Goal: Task Accomplishment & Management: Manage account settings

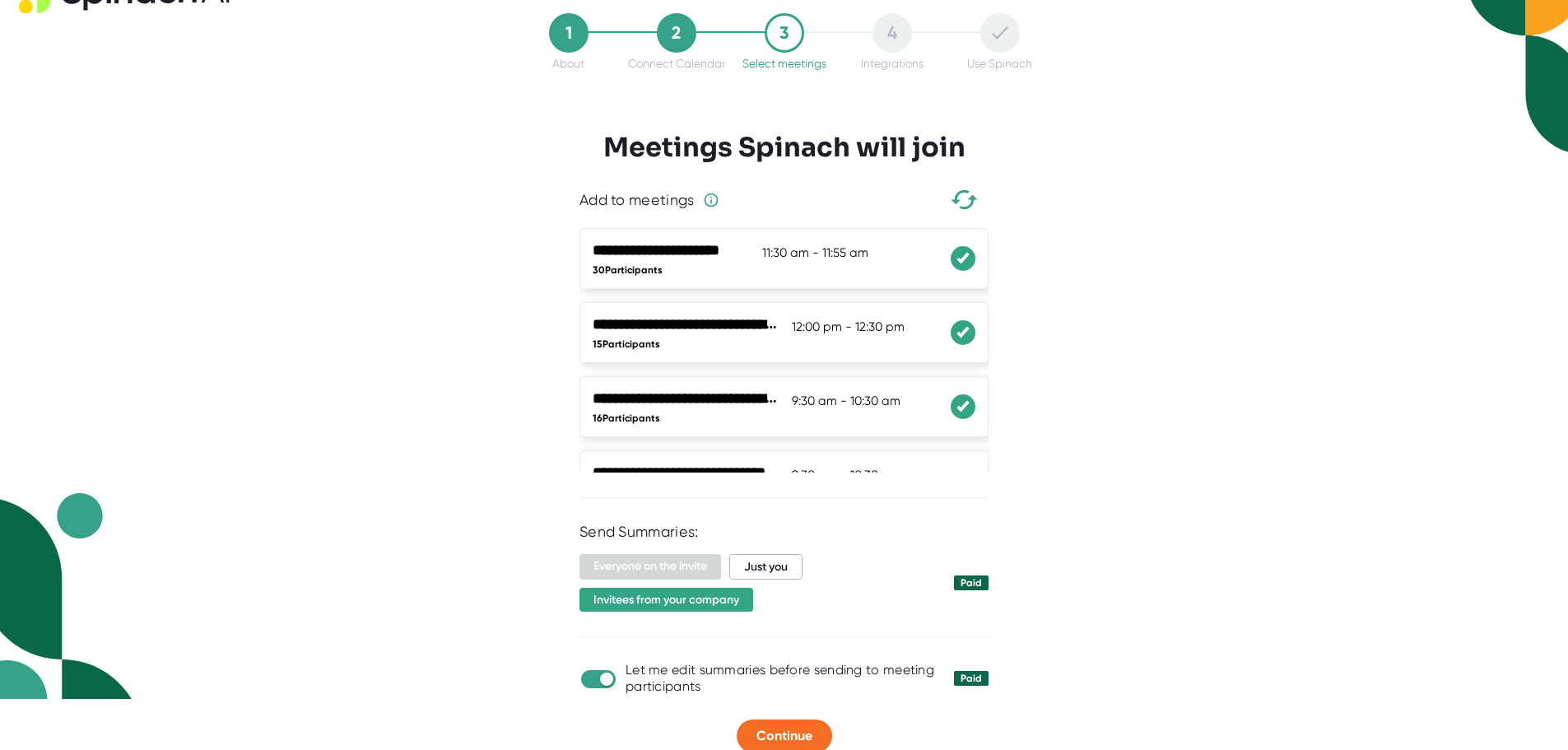
scroll to position [79, 0]
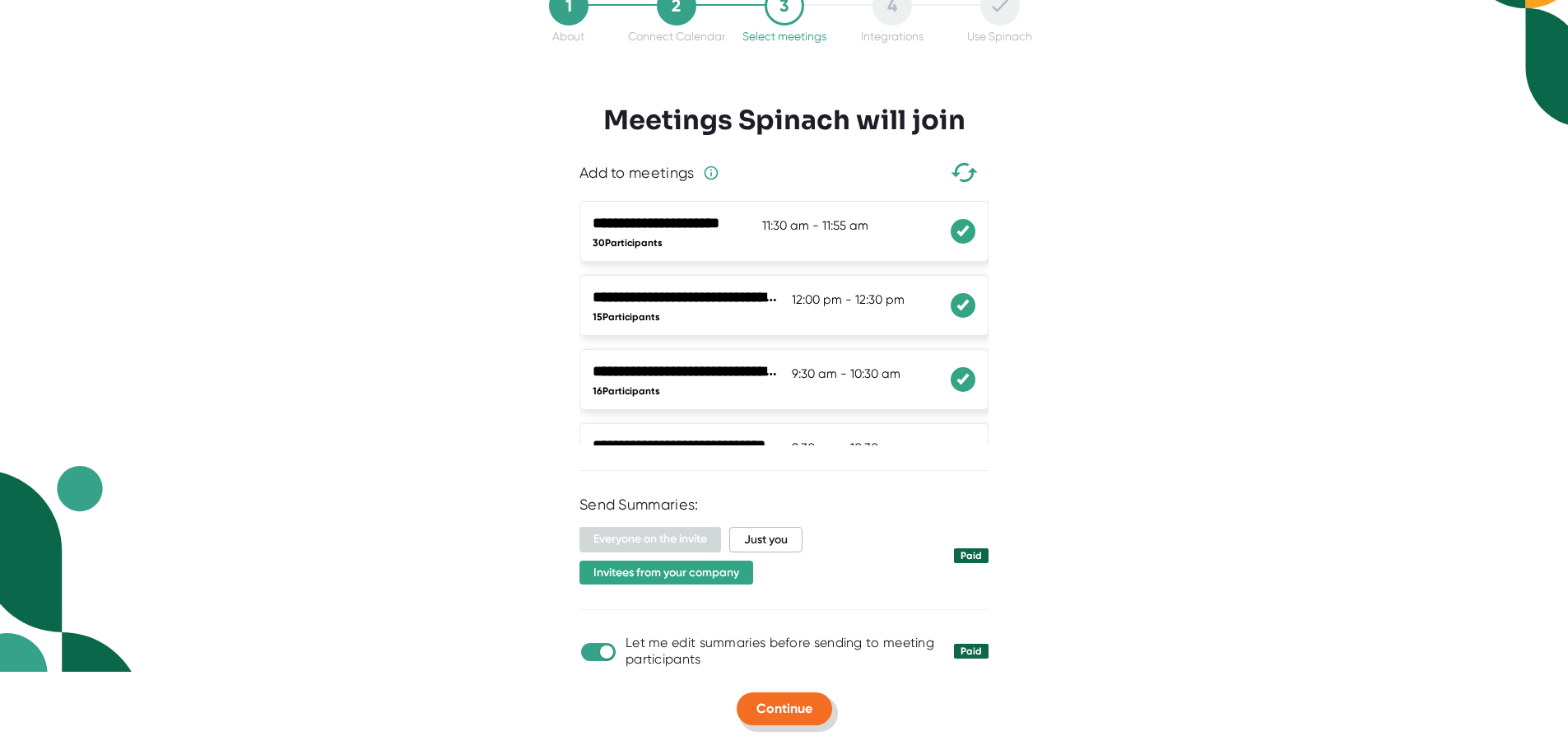
click at [783, 701] on span "Continue" at bounding box center [784, 709] width 56 height 16
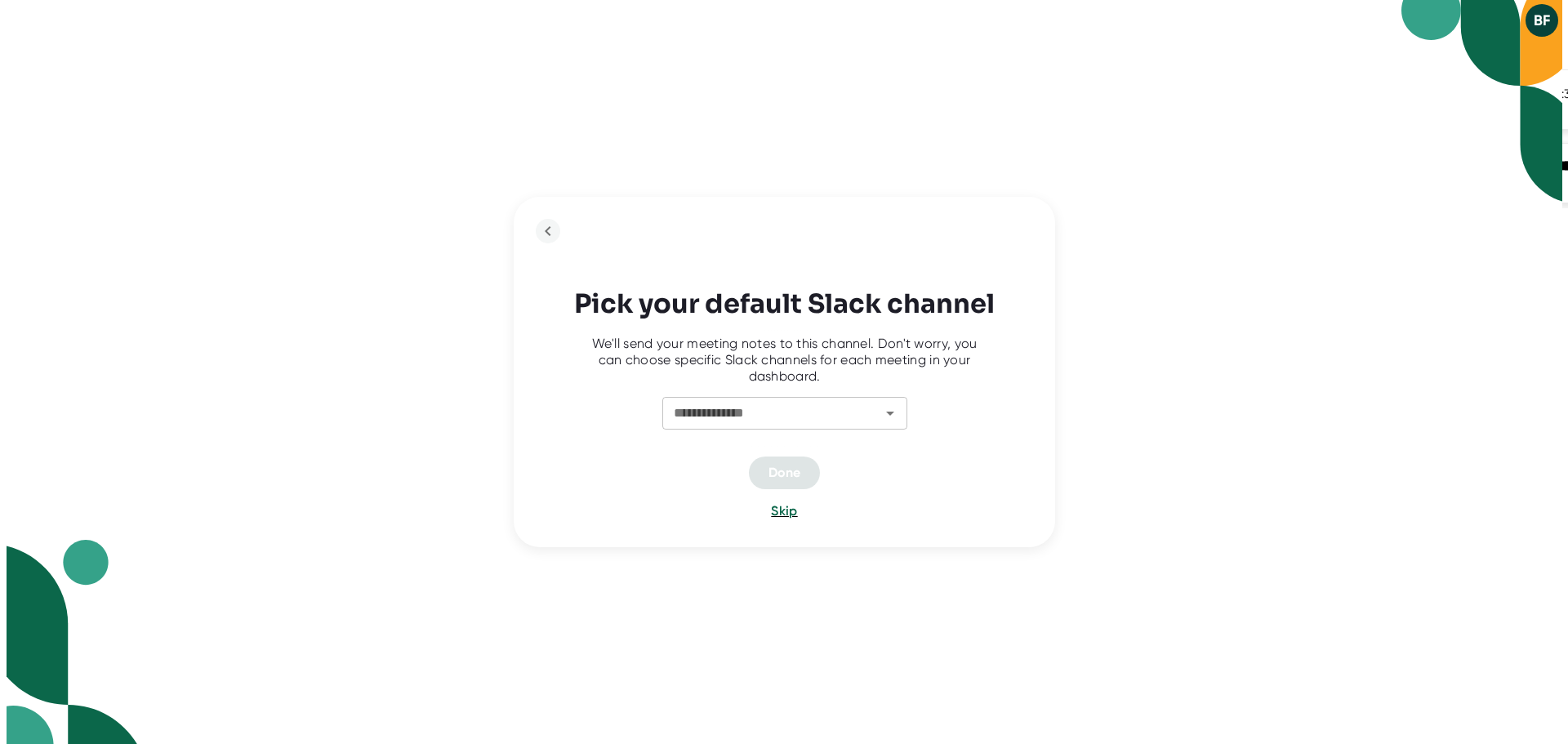
scroll to position [0, 0]
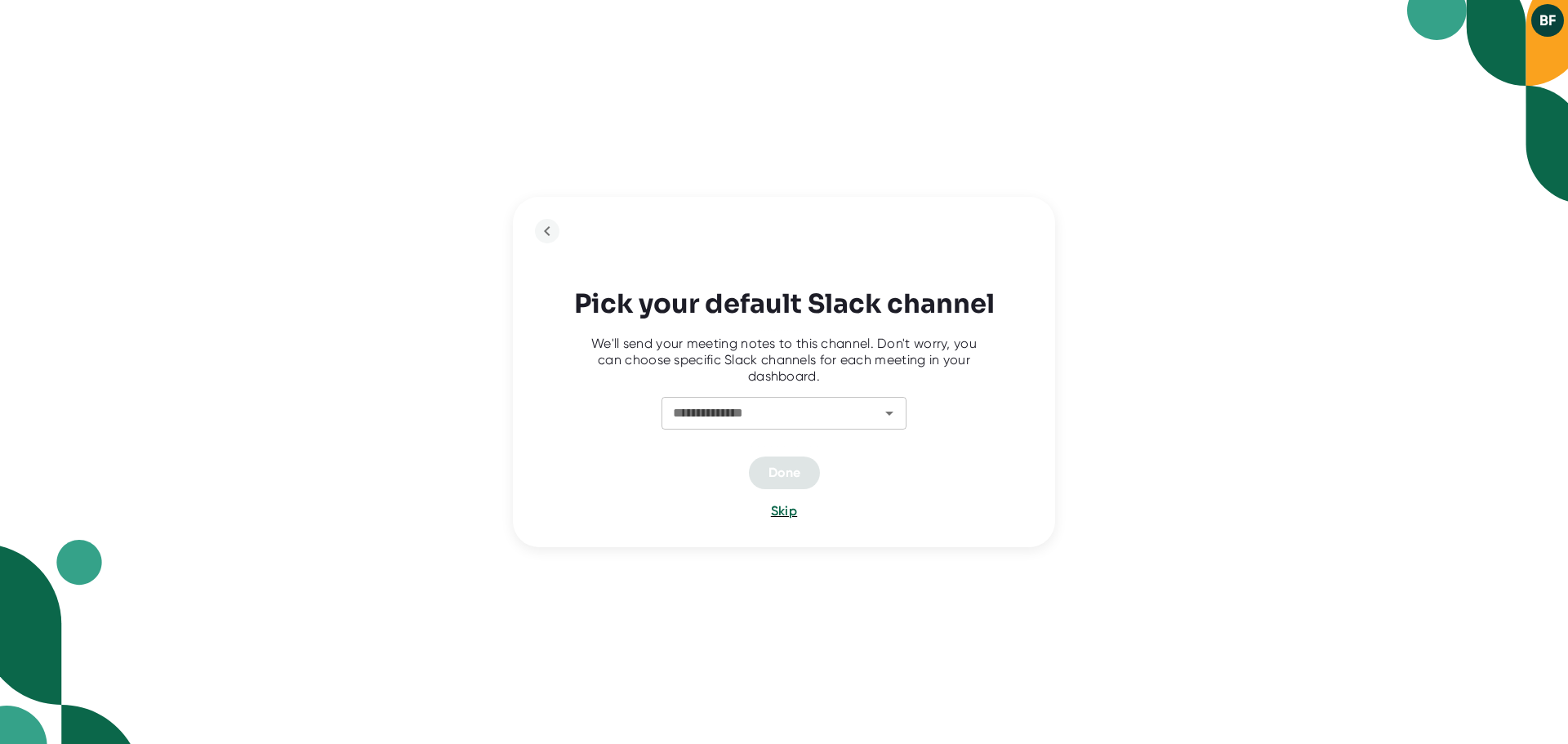
drag, startPoint x: 835, startPoint y: 421, endPoint x: 837, endPoint y: 413, distance: 8.2
click at [836, 419] on input "**********" at bounding box center [760, 412] width 187 height 22
click at [983, 220] on div "**********" at bounding box center [784, 372] width 542 height 349
click at [899, 404] on div "**********" at bounding box center [783, 413] width 245 height 33
click at [894, 412] on icon "Open" at bounding box center [889, 413] width 20 height 20
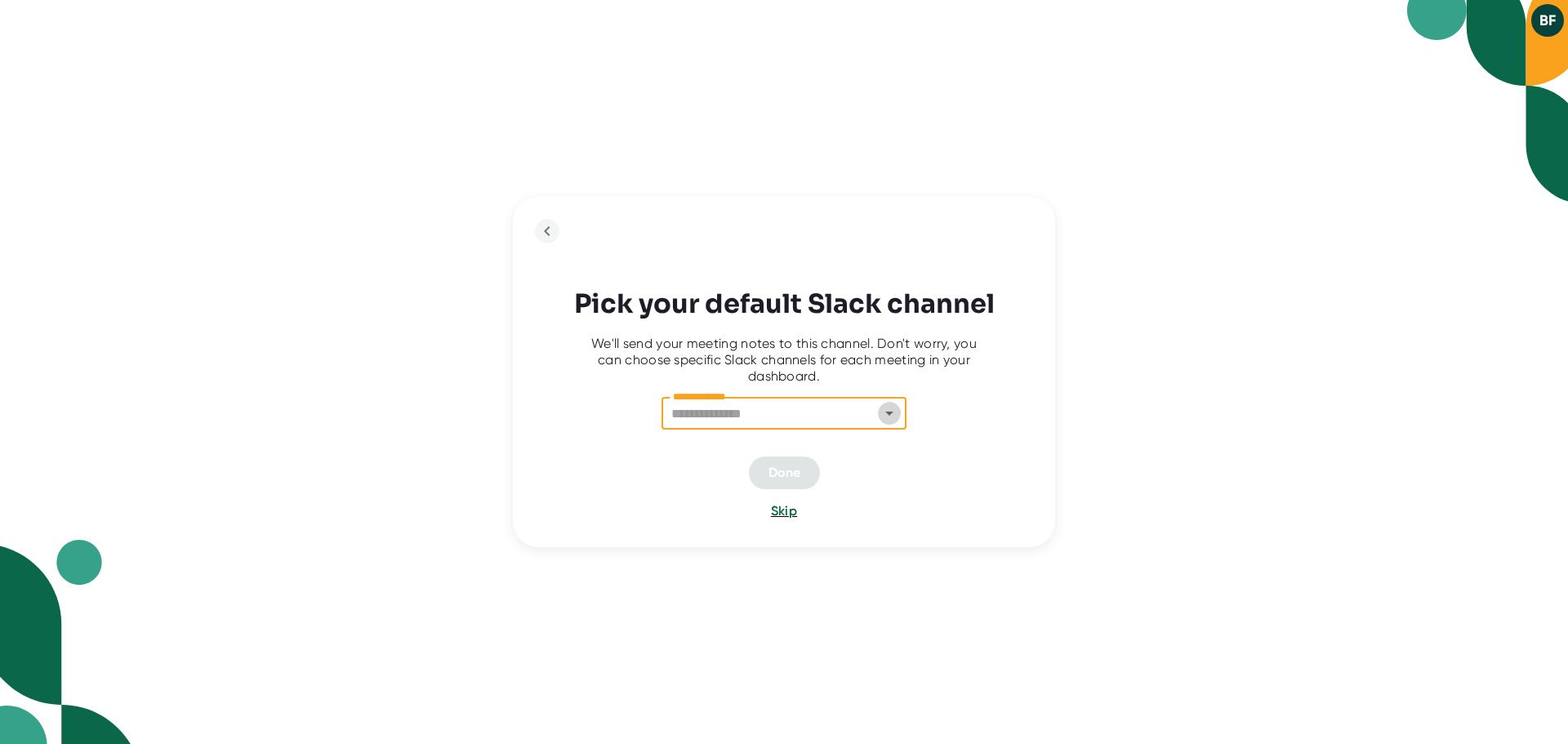
click at [890, 413] on icon "Open" at bounding box center [889, 413] width 8 height 4
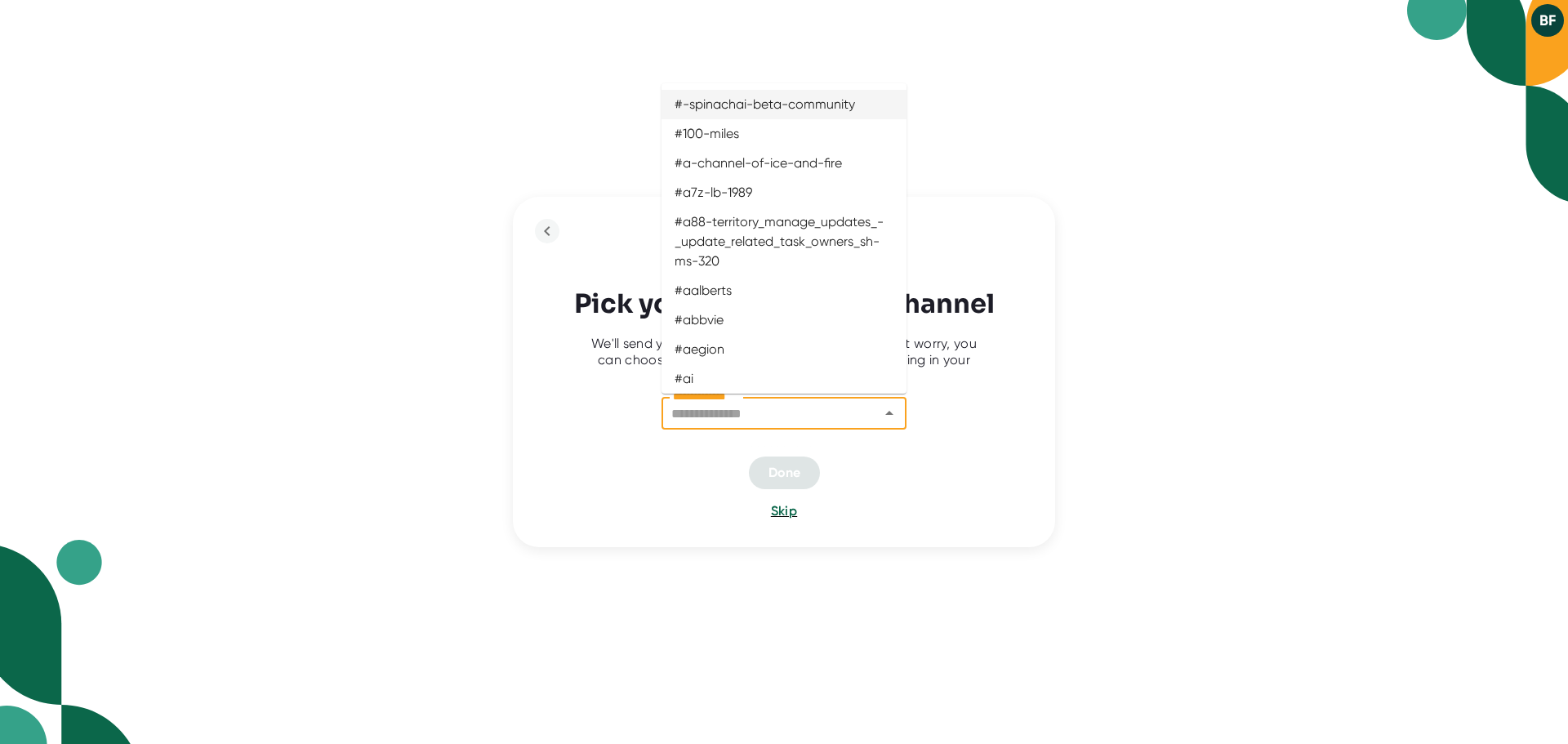
click at [816, 103] on li "#-spinachai-beta-community" at bounding box center [783, 104] width 245 height 29
type input "**********"
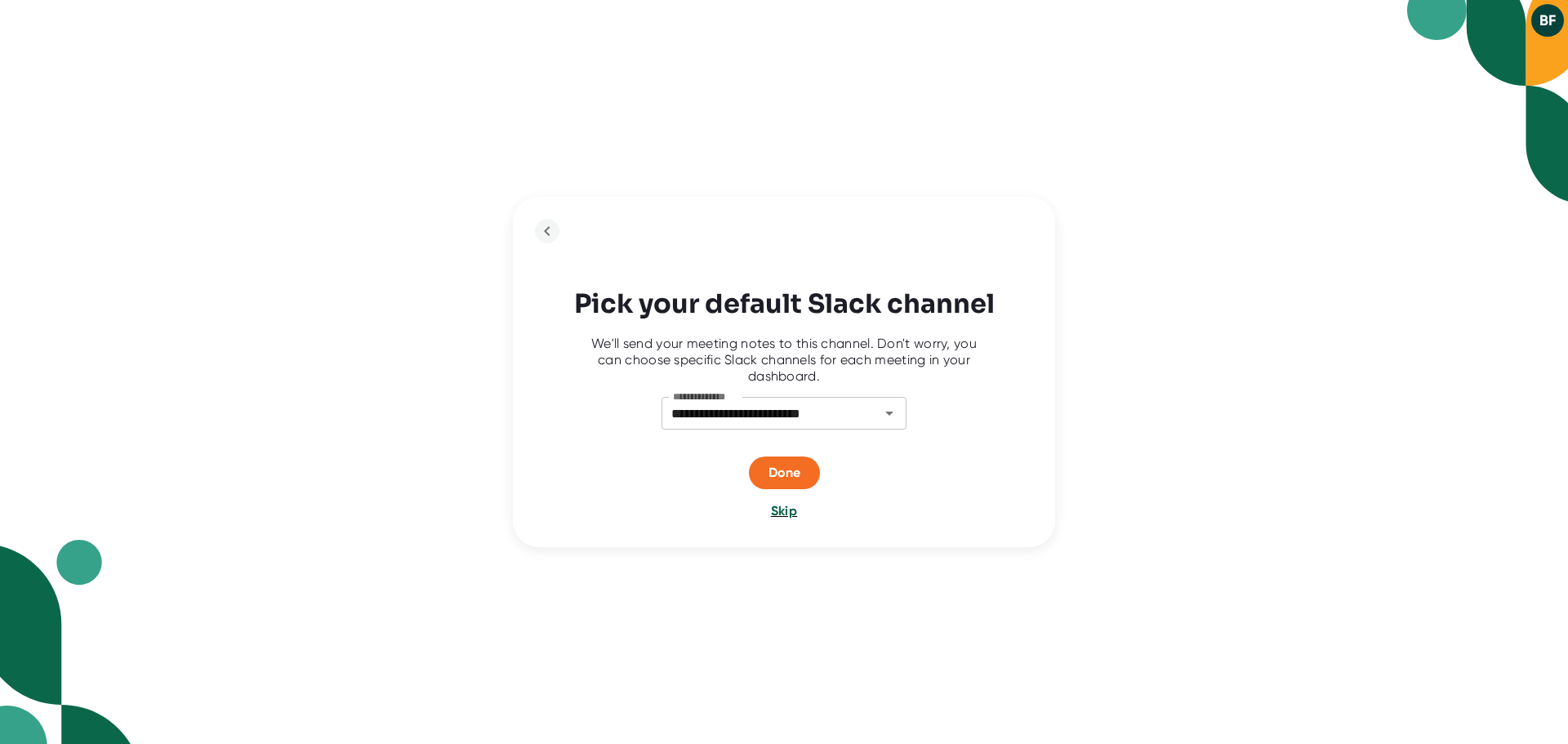
click at [787, 510] on span "Skip" at bounding box center [784, 511] width 26 height 16
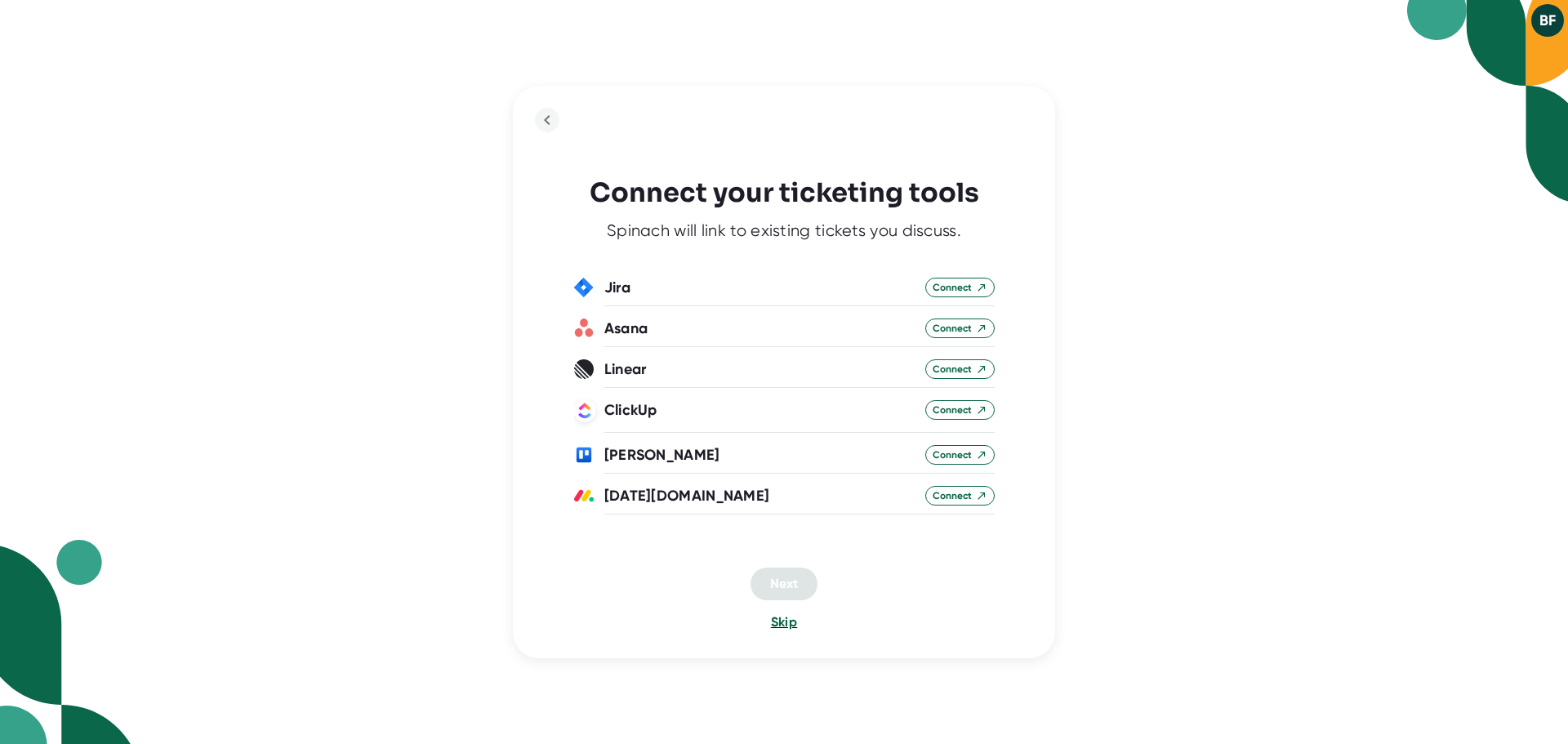
click at [778, 624] on span "Skip" at bounding box center [784, 622] width 26 height 16
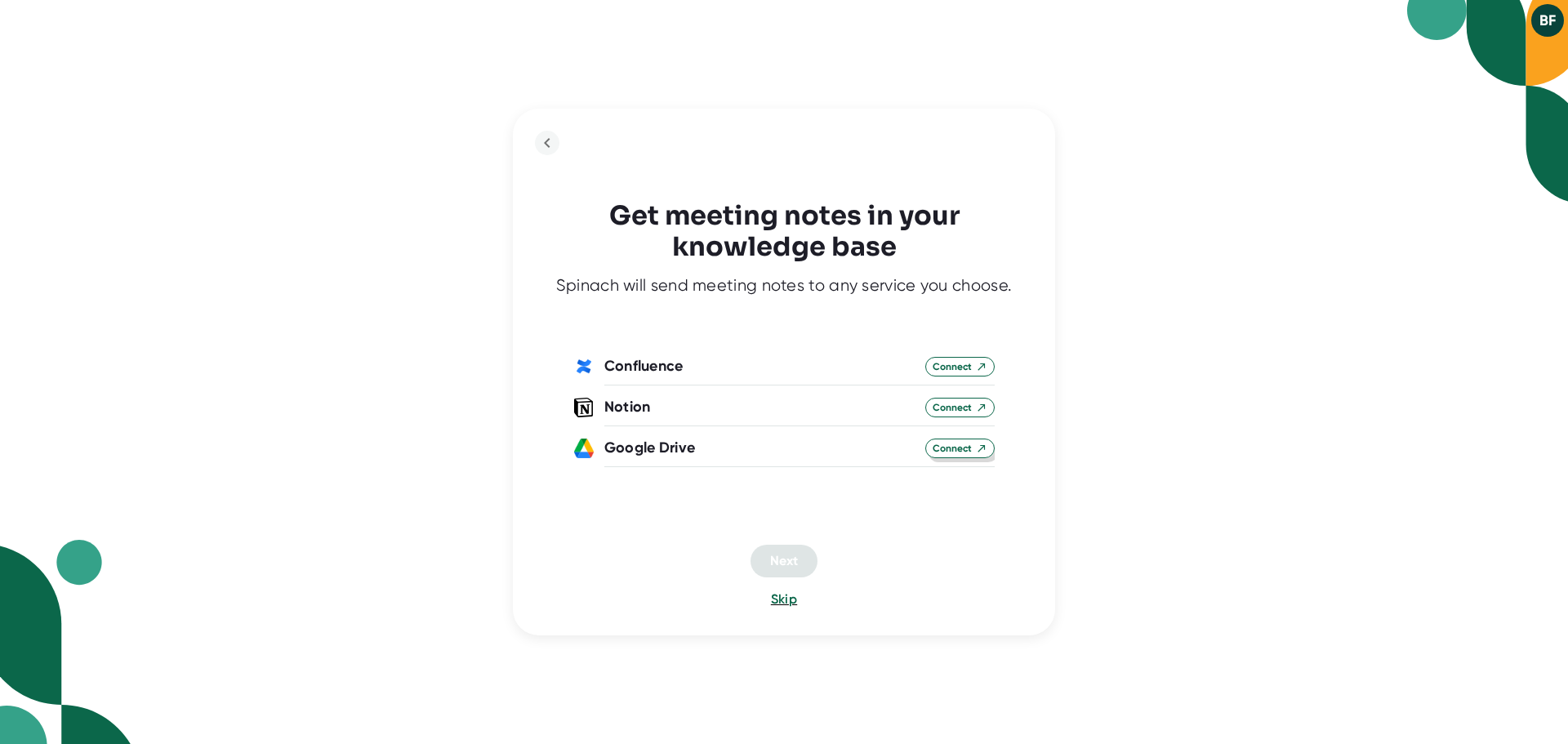
click at [977, 445] on icon at bounding box center [982, 449] width 12 height 12
click at [804, 556] on button "Next" at bounding box center [784, 561] width 67 height 33
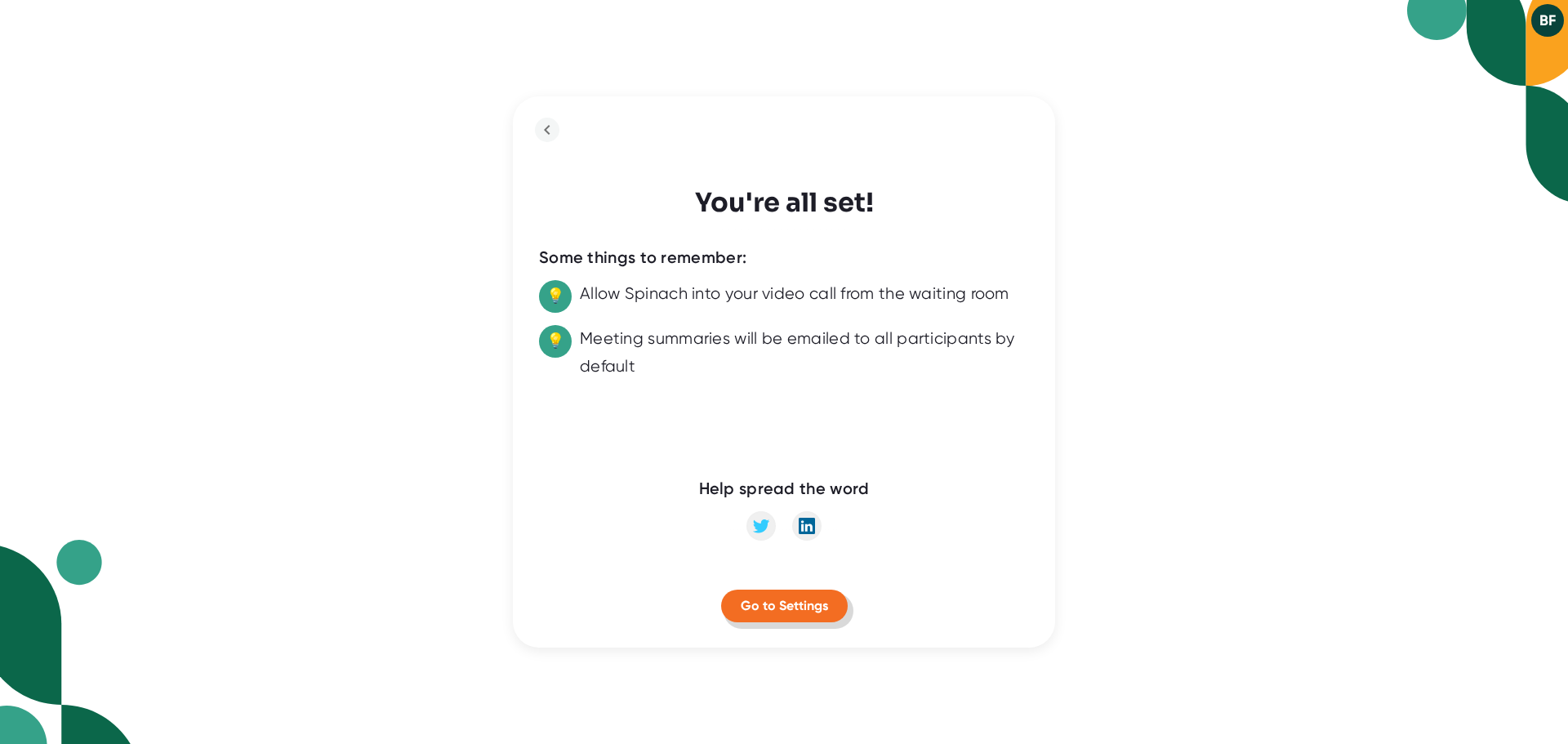
click at [802, 605] on span "Go to Settings" at bounding box center [785, 606] width 88 height 16
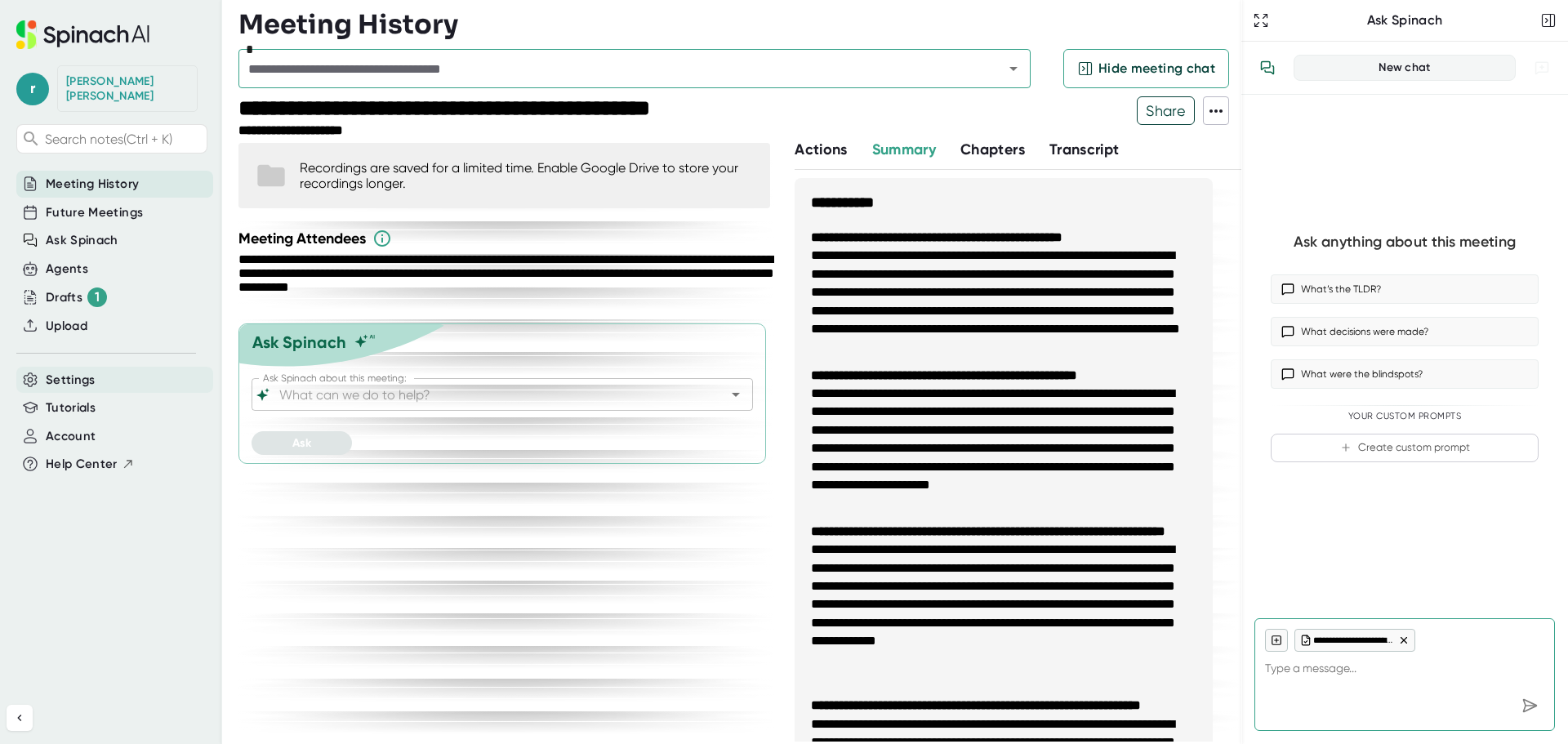
type textarea "x"
click at [73, 371] on span "Settings" at bounding box center [70, 379] width 50 height 19
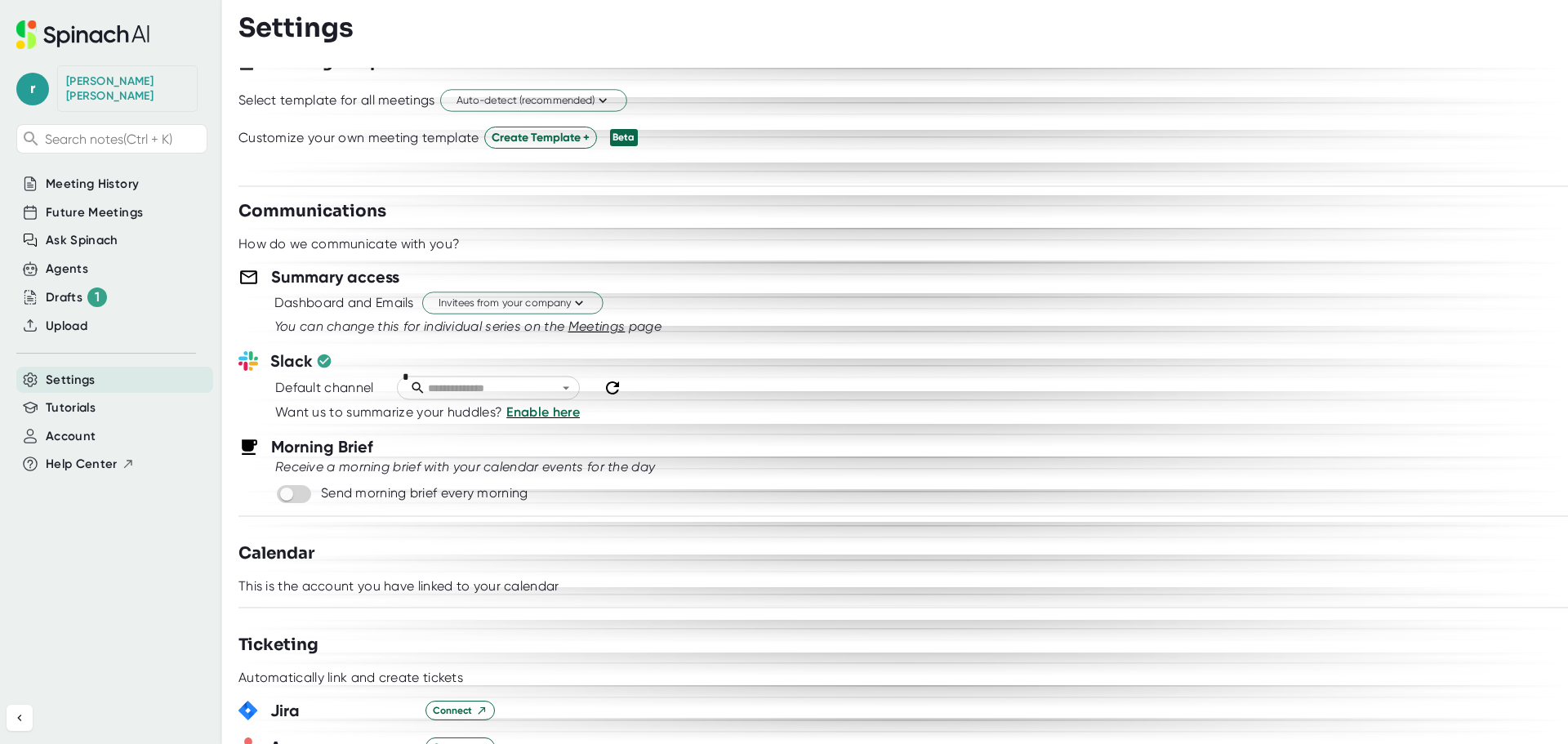
scroll to position [571, 0]
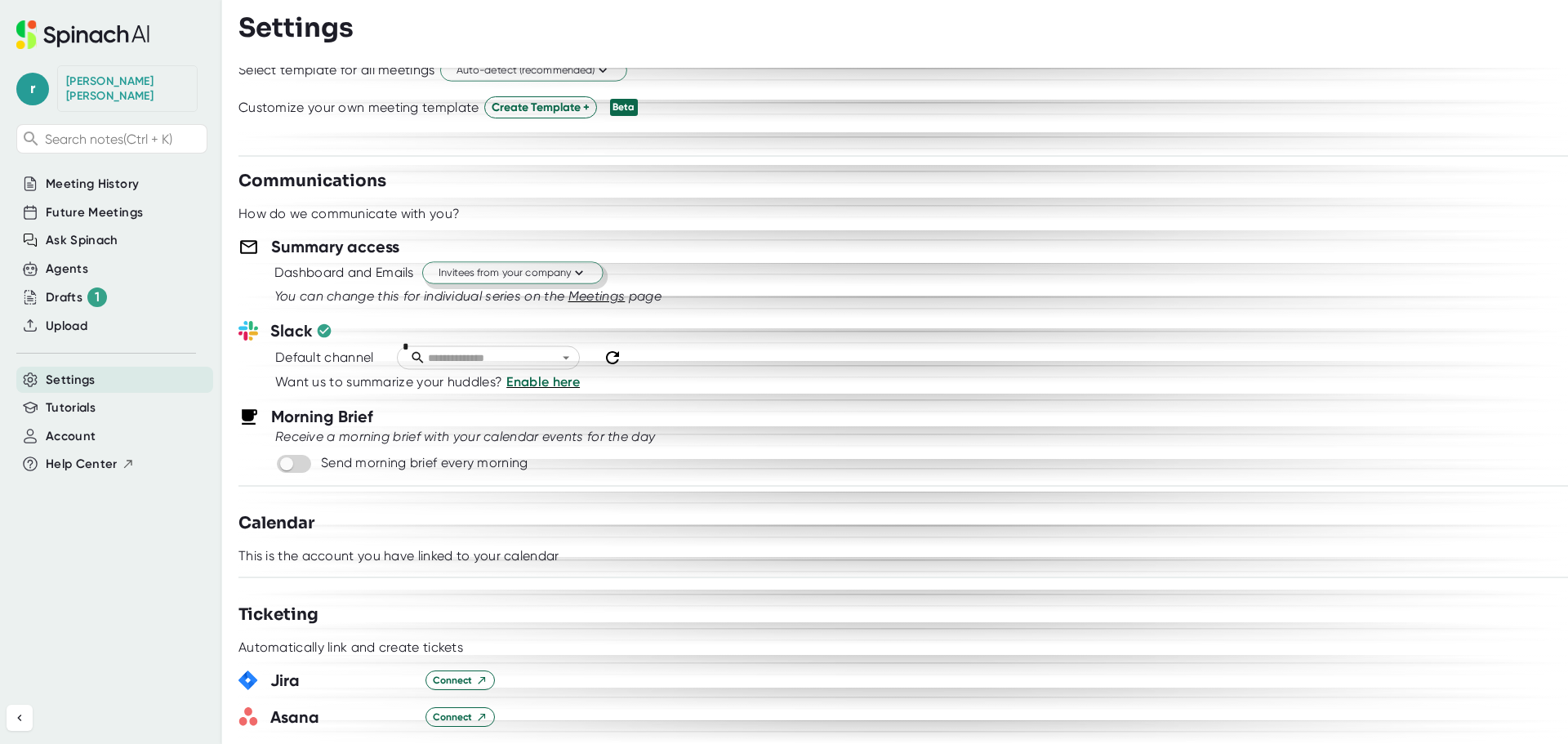
click at [544, 265] on span "Invitees from your company" at bounding box center [513, 273] width 148 height 16
click at [766, 296] on div at bounding box center [784, 372] width 1568 height 744
click at [518, 274] on span "Invitees from your company" at bounding box center [513, 273] width 148 height 16
click at [489, 331] on div "Just the Spinach Host" at bounding box center [490, 335] width 221 height 29
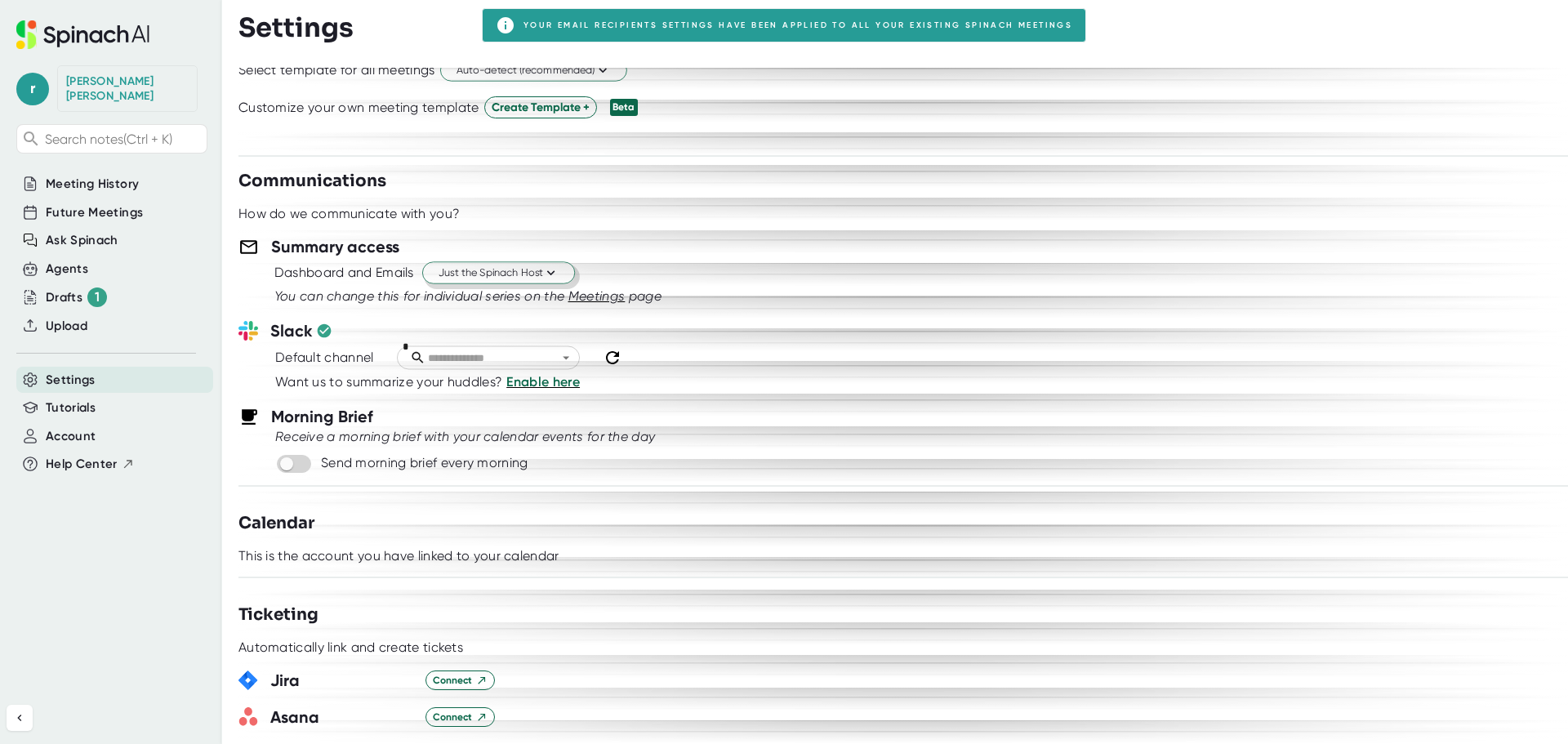
click at [535, 266] on span "Just the Spinach Host" at bounding box center [498, 273] width 120 height 16
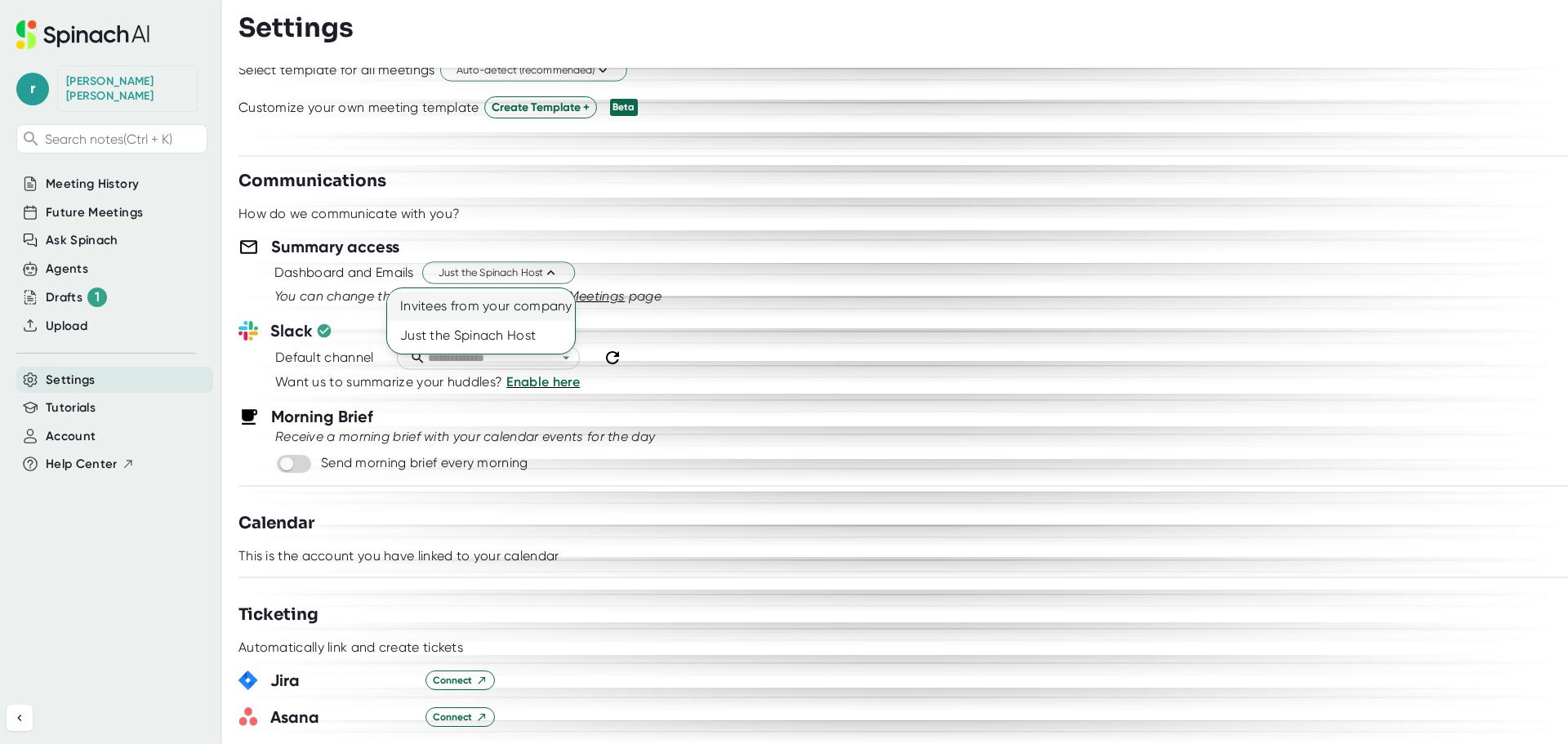
click at [507, 313] on div "Invitees from your company" at bounding box center [481, 306] width 188 height 29
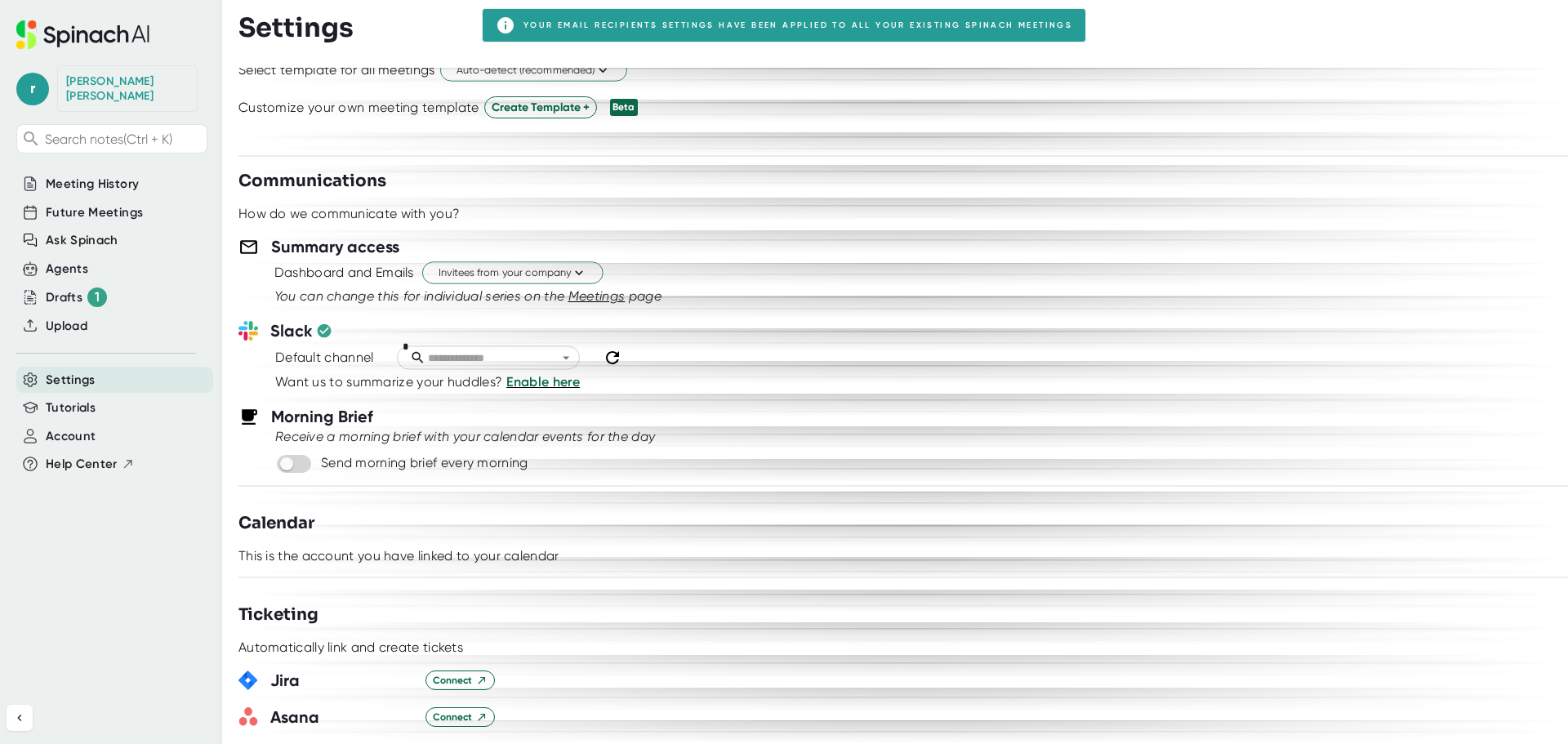
click at [683, 349] on div "Default channel *" at bounding box center [921, 358] width 1293 height 29
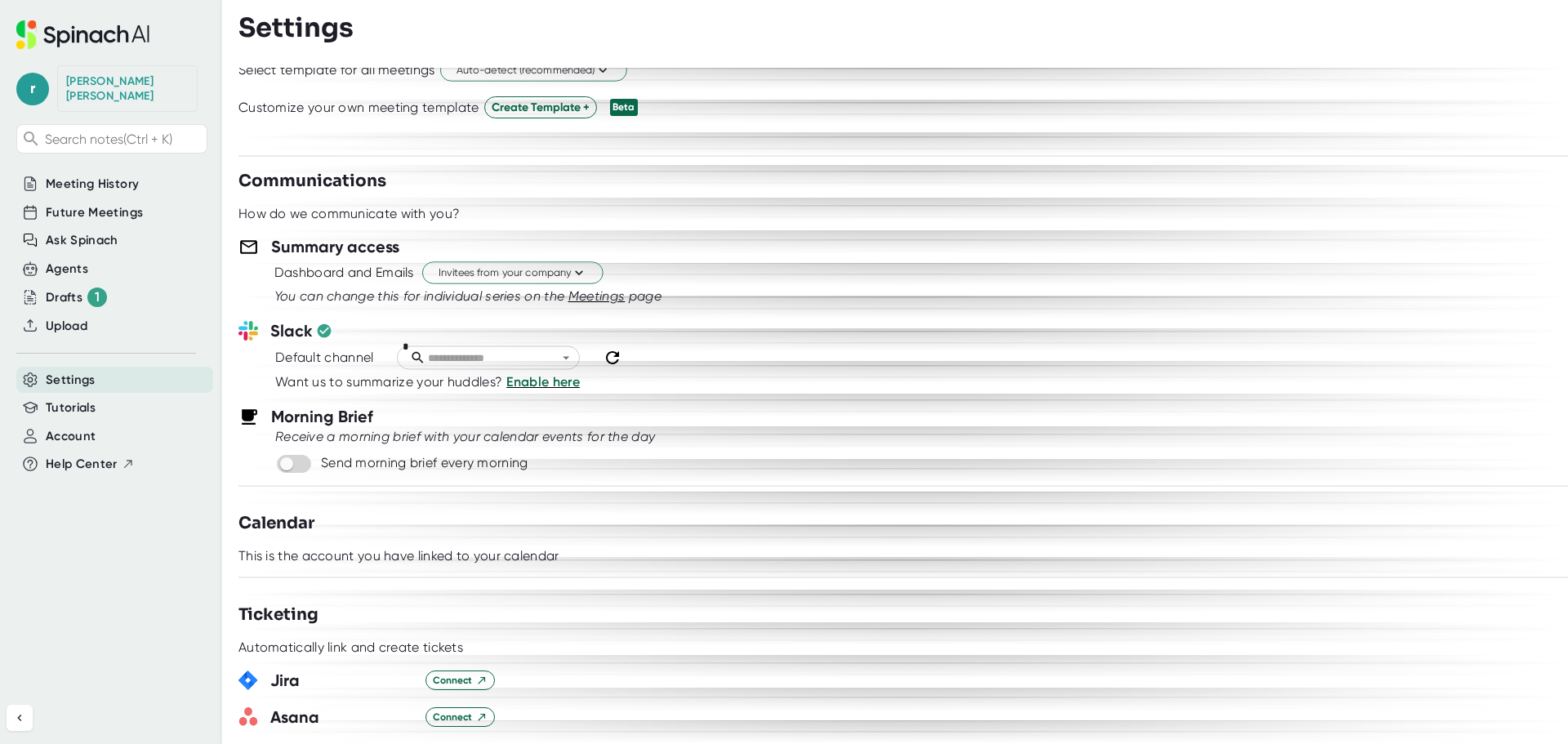
click at [551, 354] on div at bounding box center [557, 358] width 34 height 18
click at [565, 356] on icon "Open" at bounding box center [566, 358] width 16 height 16
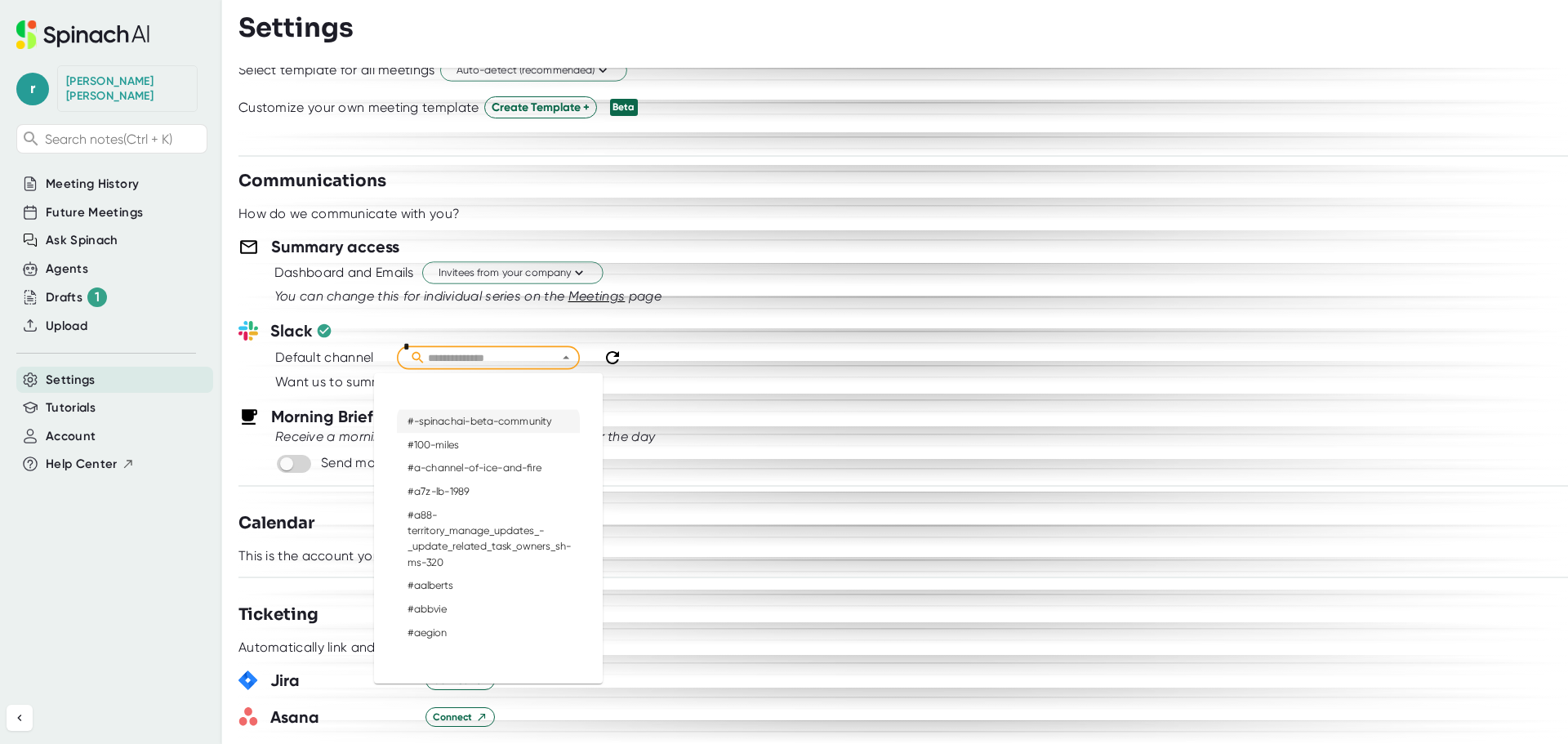
click at [971, 410] on div "Morning Brief" at bounding box center [903, 416] width 1329 height 24
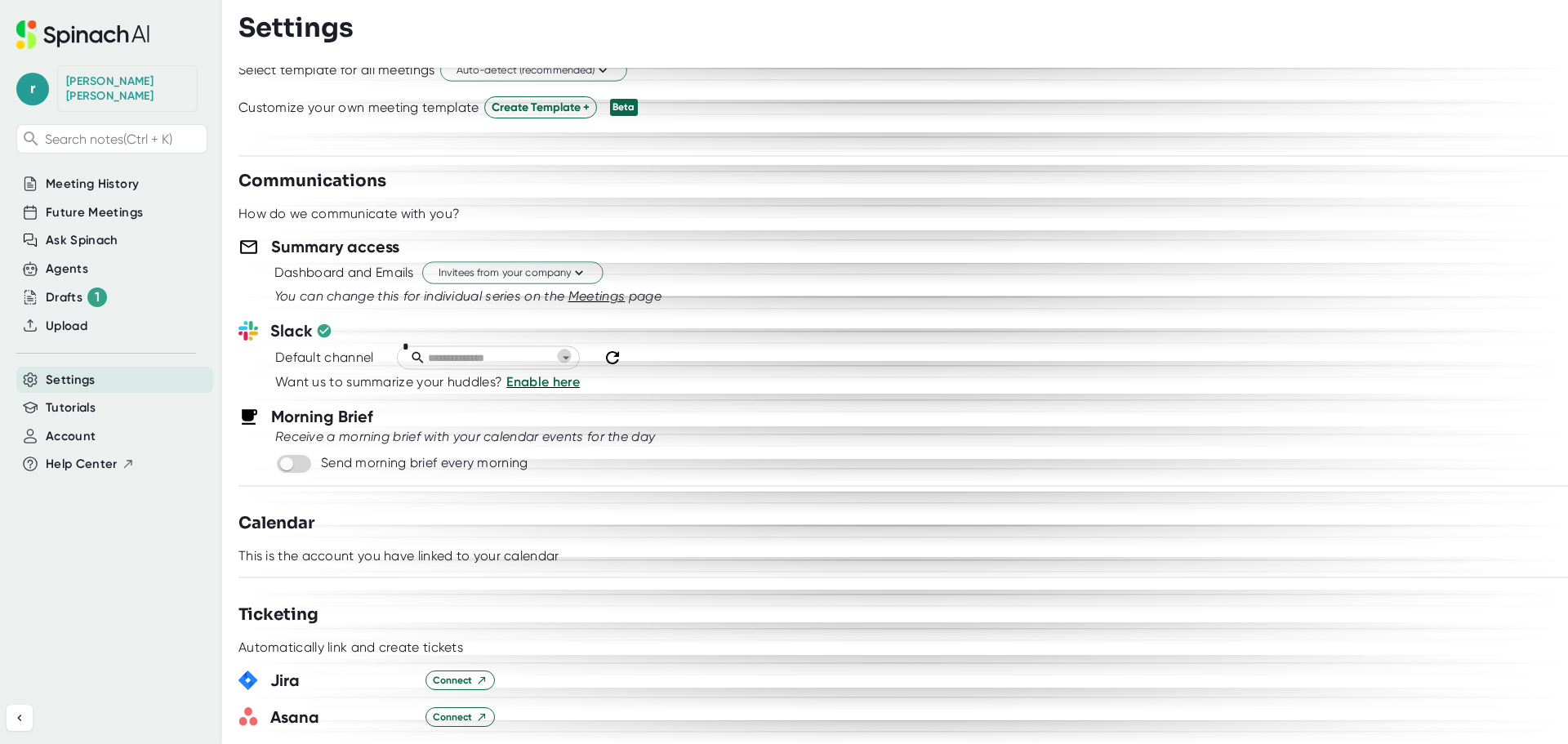
click at [568, 356] on icon "Open" at bounding box center [566, 358] width 16 height 16
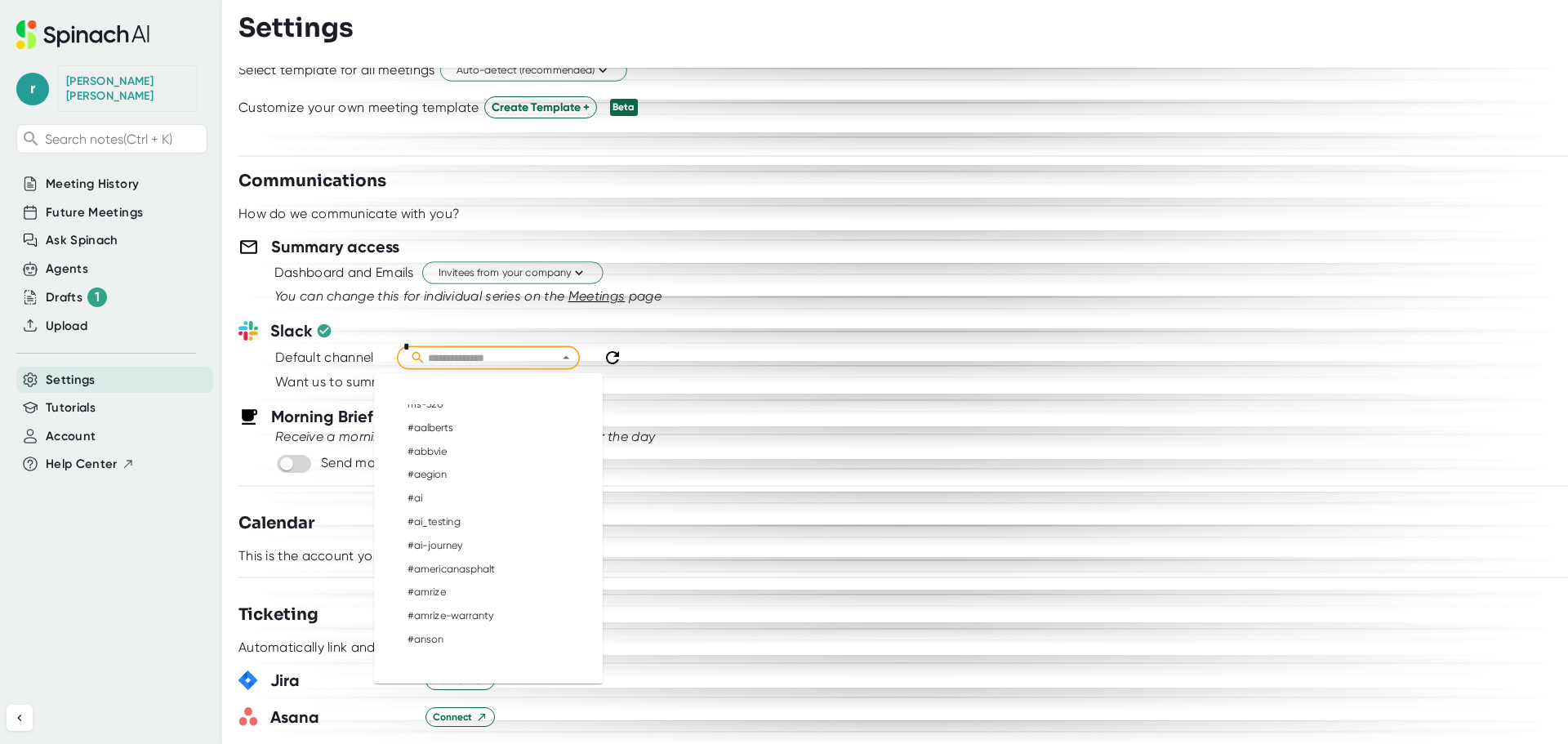
scroll to position [245, 0]
click at [795, 331] on div "Slack" at bounding box center [903, 331] width 1329 height 24
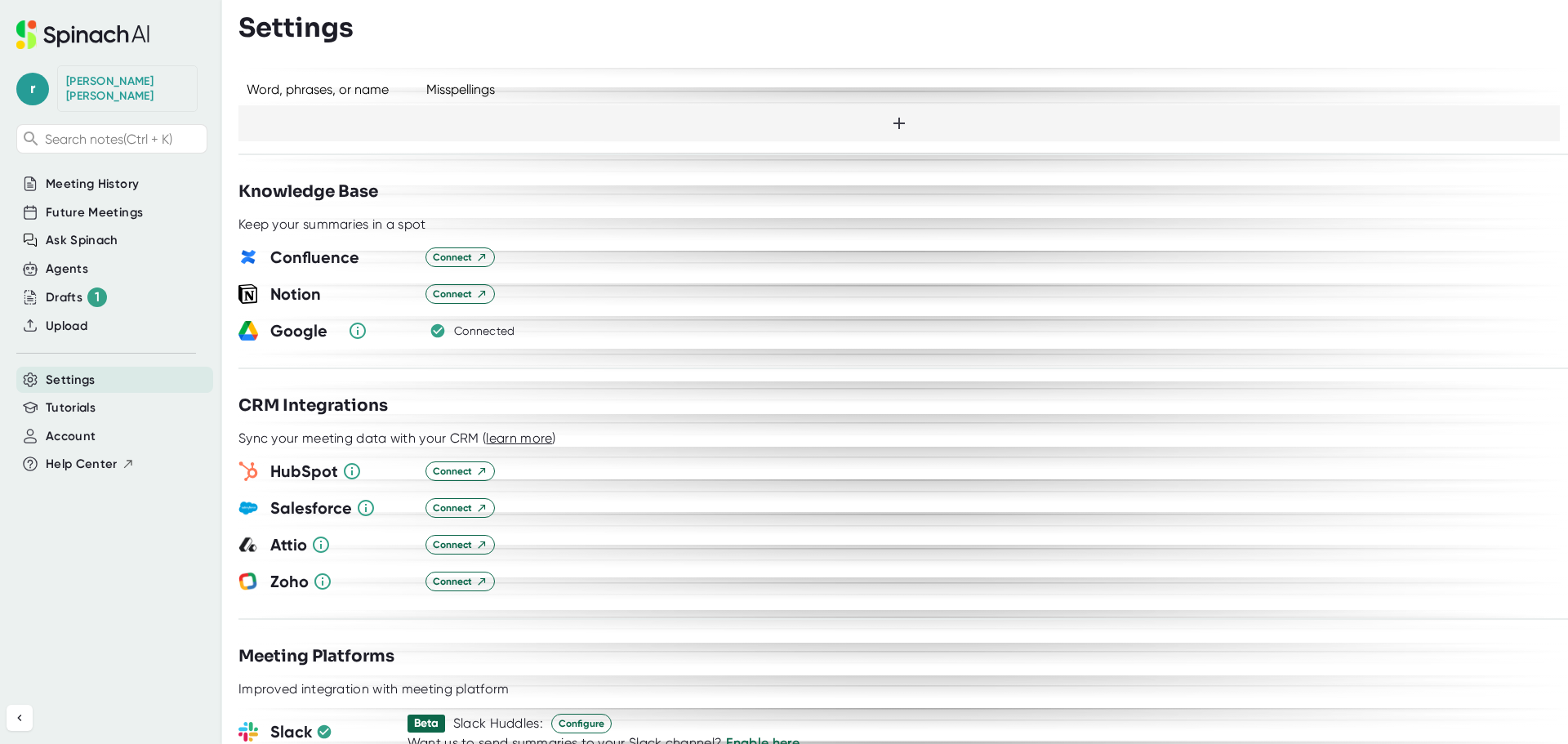
scroll to position [1470, 0]
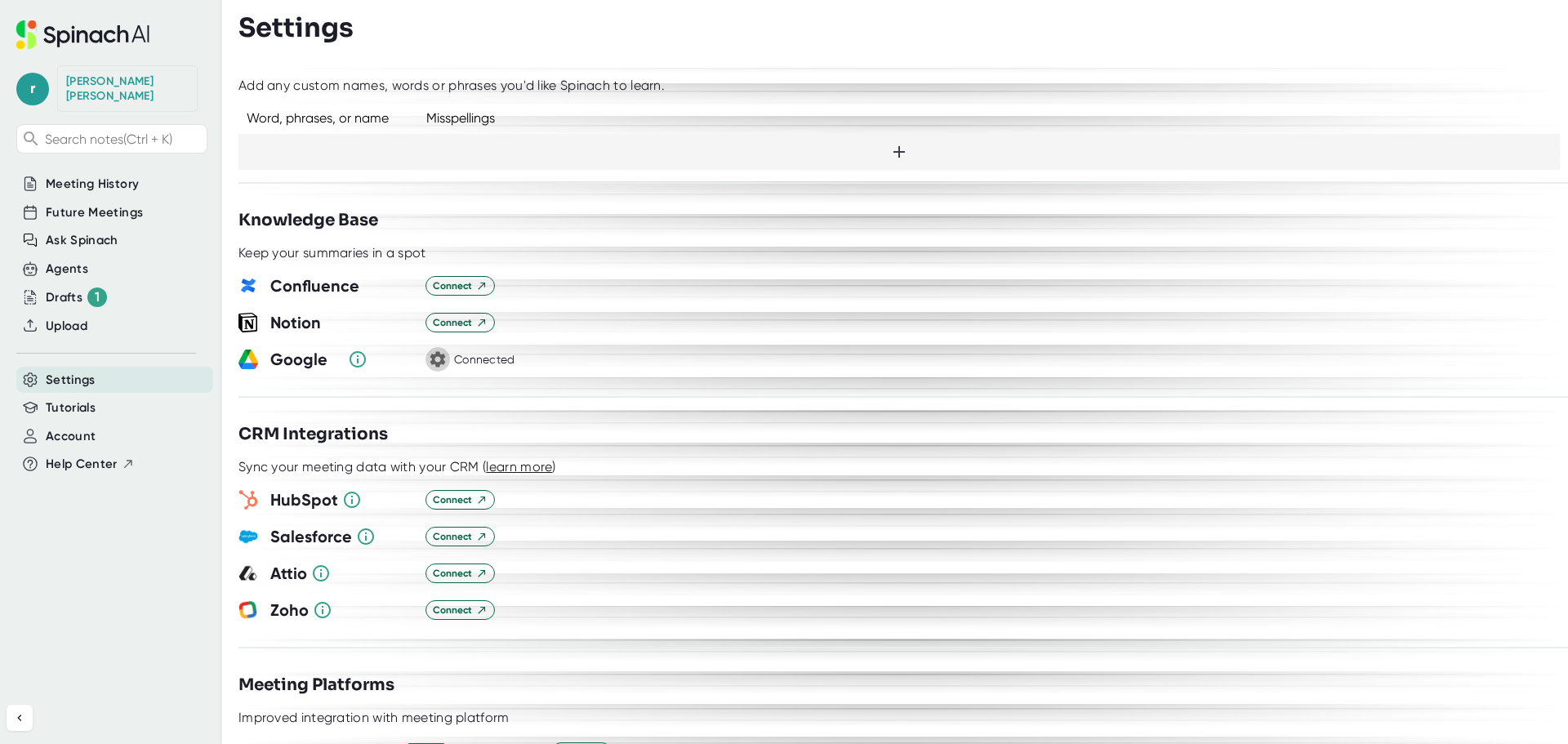
click at [443, 352] on icon "button" at bounding box center [438, 360] width 16 height 16
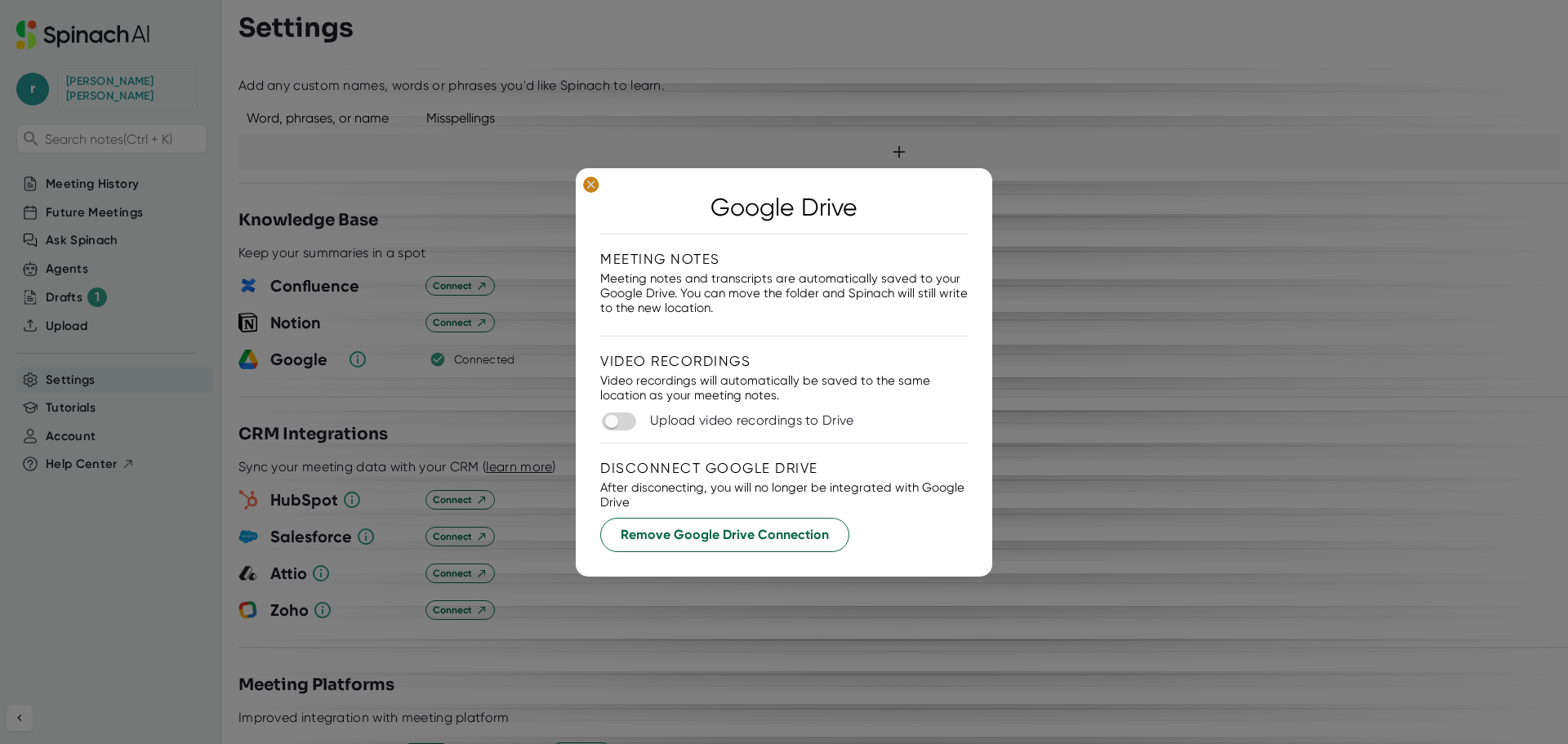
click at [590, 186] on icon at bounding box center [591, 184] width 8 height 8
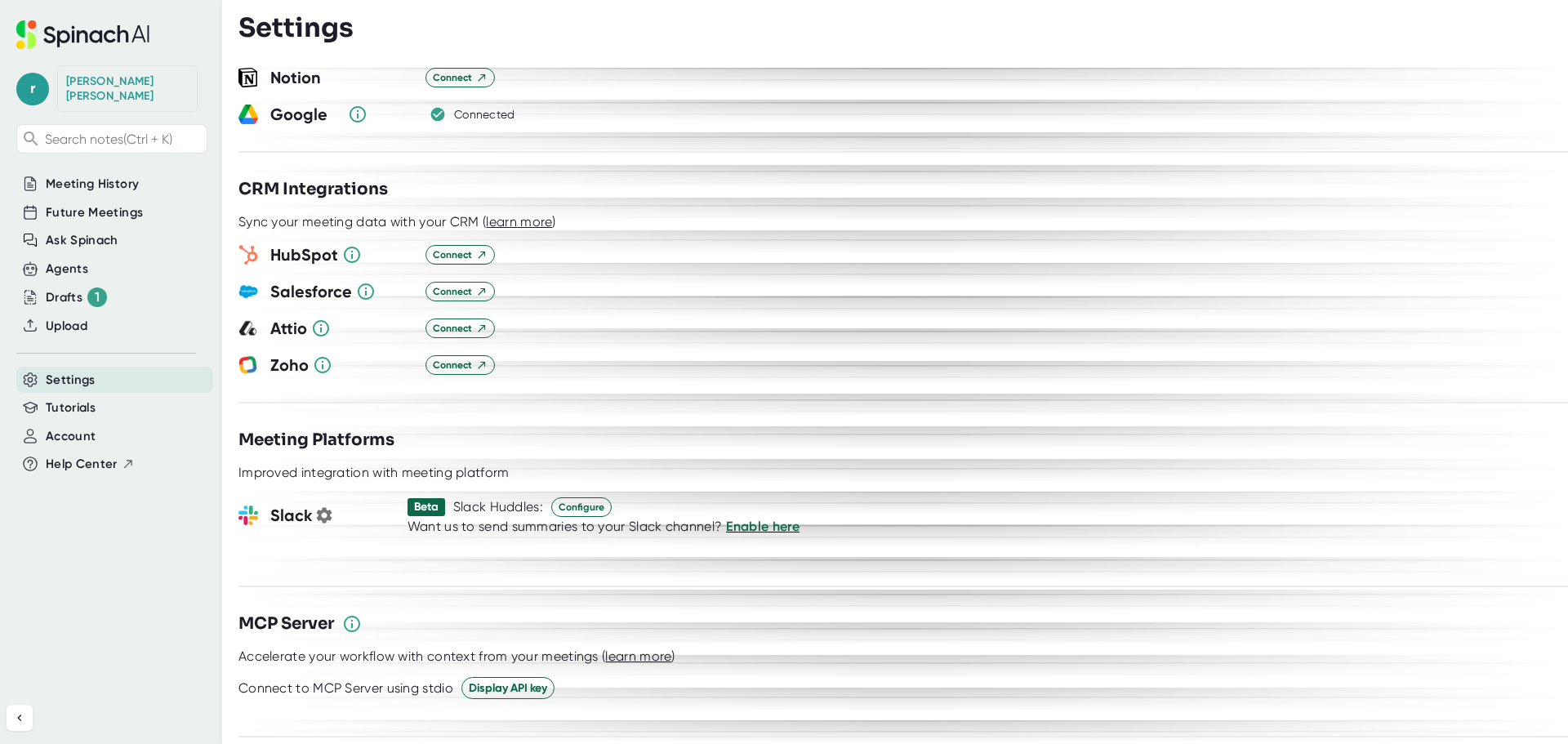
scroll to position [1797, 0]
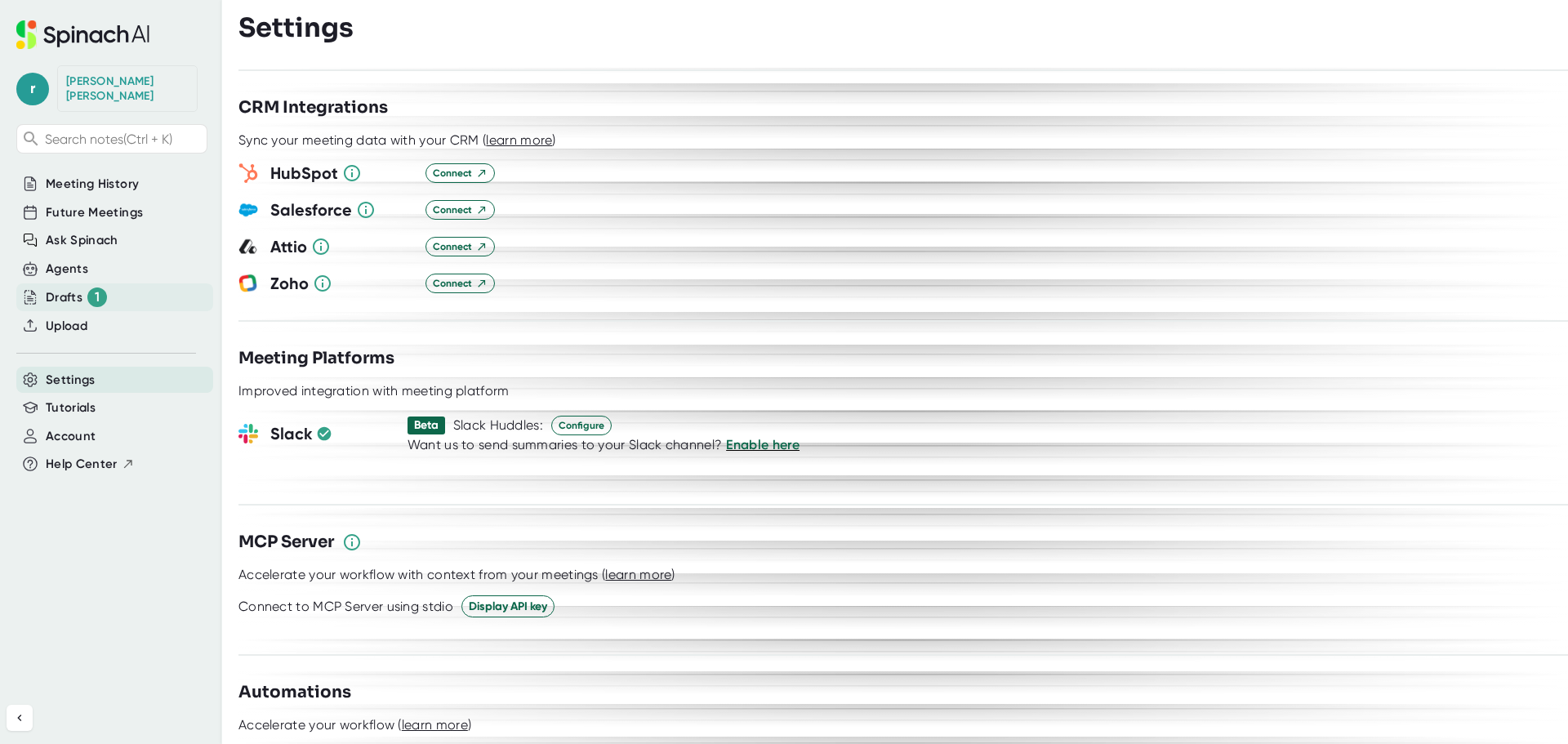
click at [83, 288] on div "Drafts 1" at bounding box center [76, 297] width 61 height 20
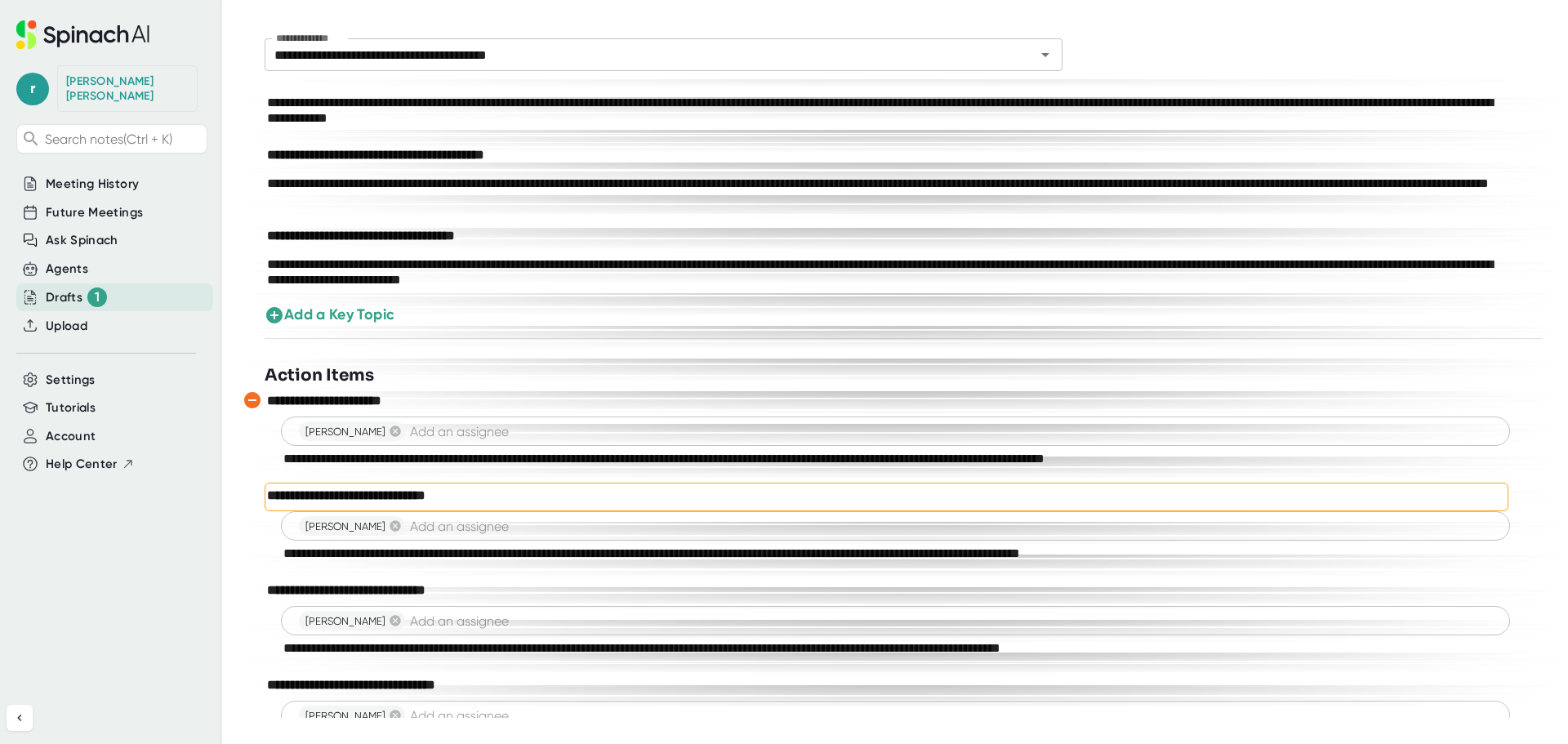
scroll to position [490, 0]
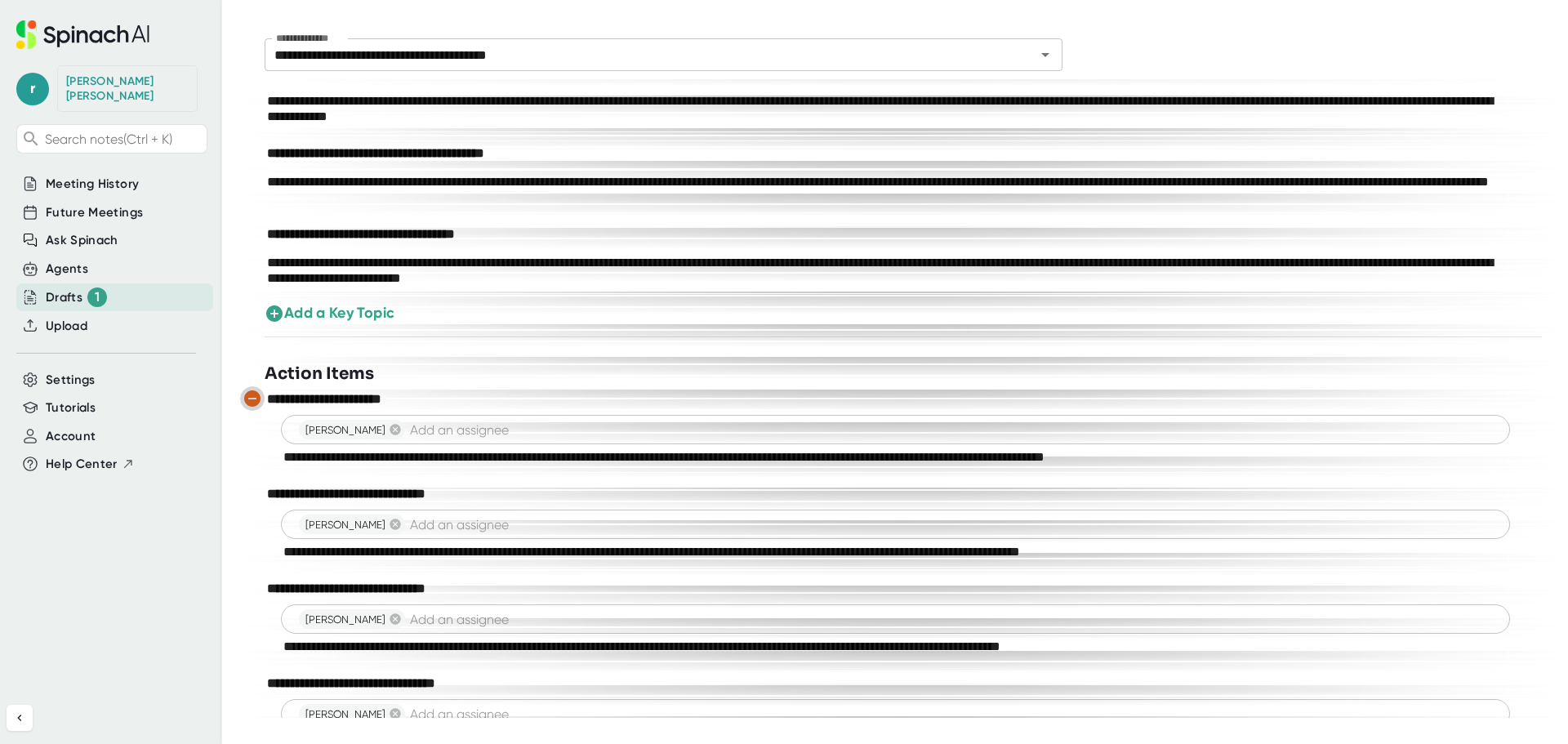
click at [249, 404] on icon "button" at bounding box center [252, 398] width 17 height 17
type textarea "**********"
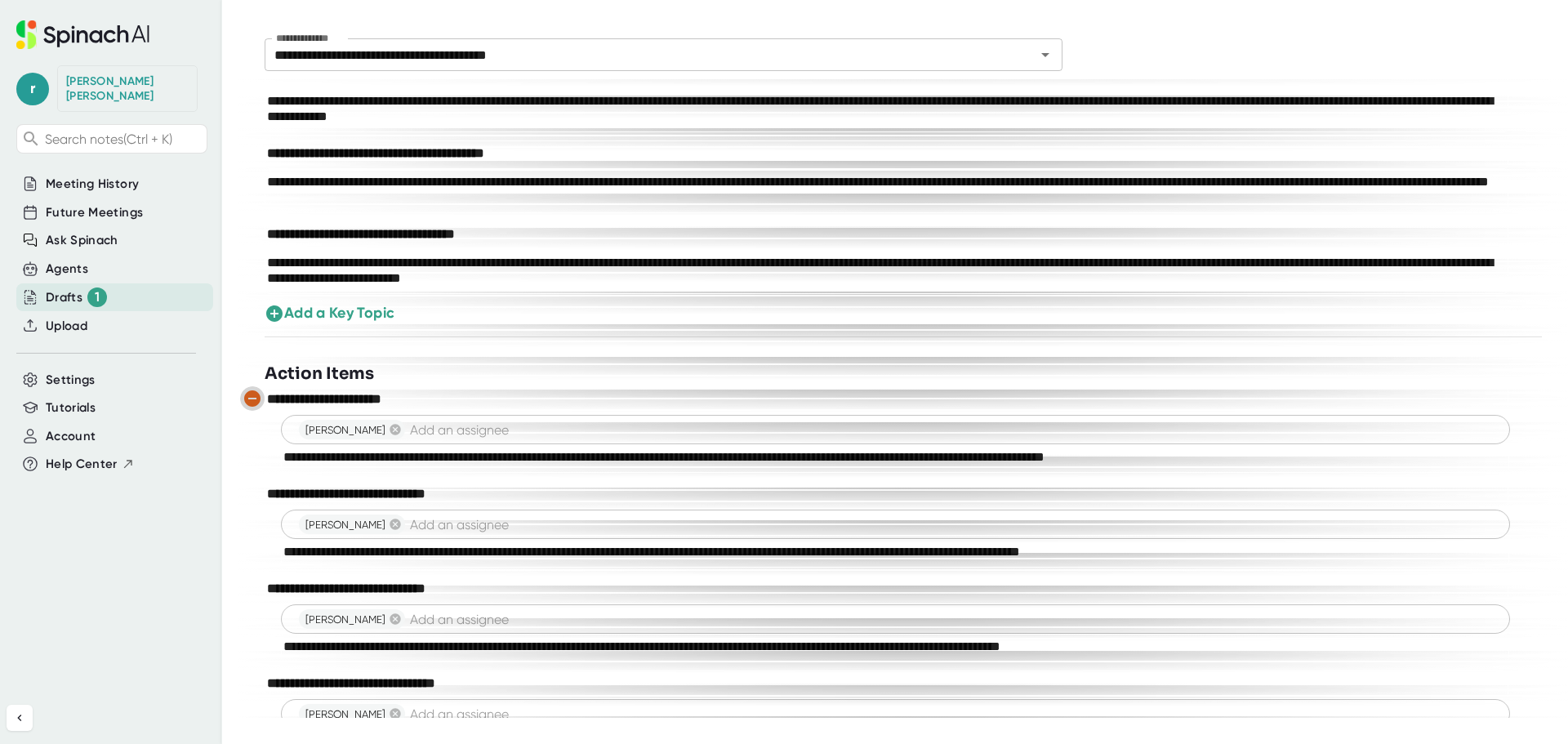
type textarea "**********"
click at [255, 397] on icon "button" at bounding box center [252, 398] width 17 height 17
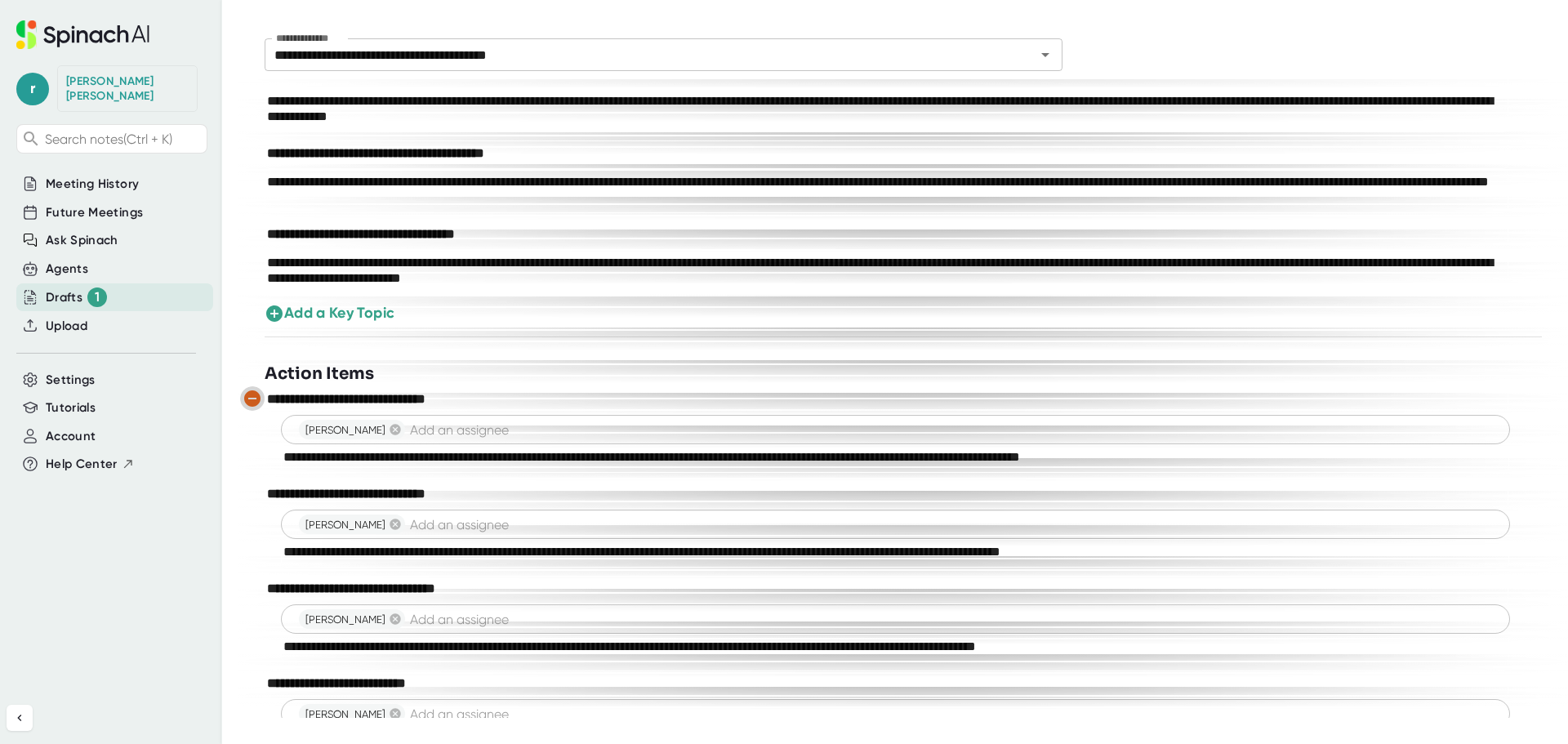
type textarea "**********"
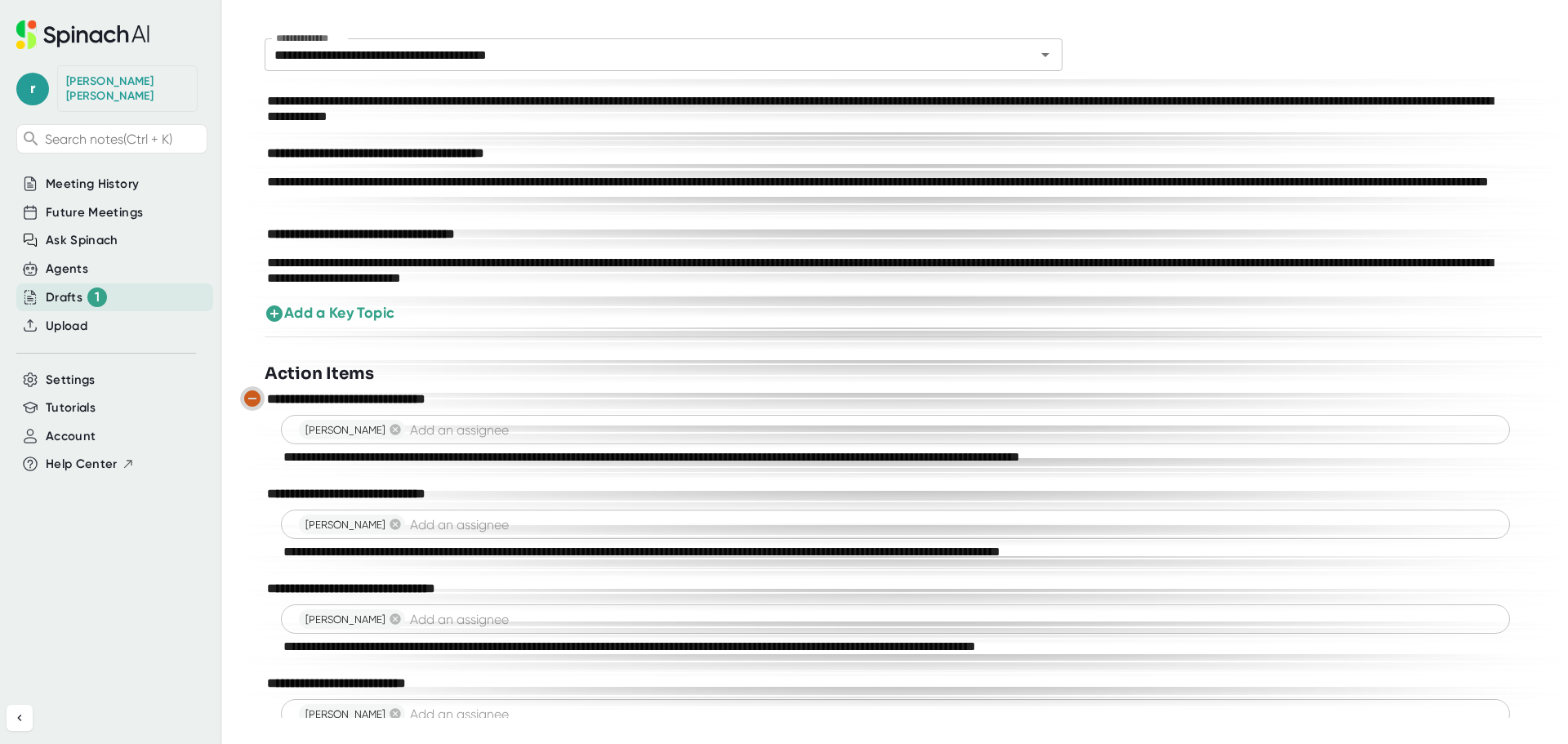
type textarea "**********"
click at [249, 395] on icon "button" at bounding box center [252, 398] width 17 height 17
type textarea "**********"
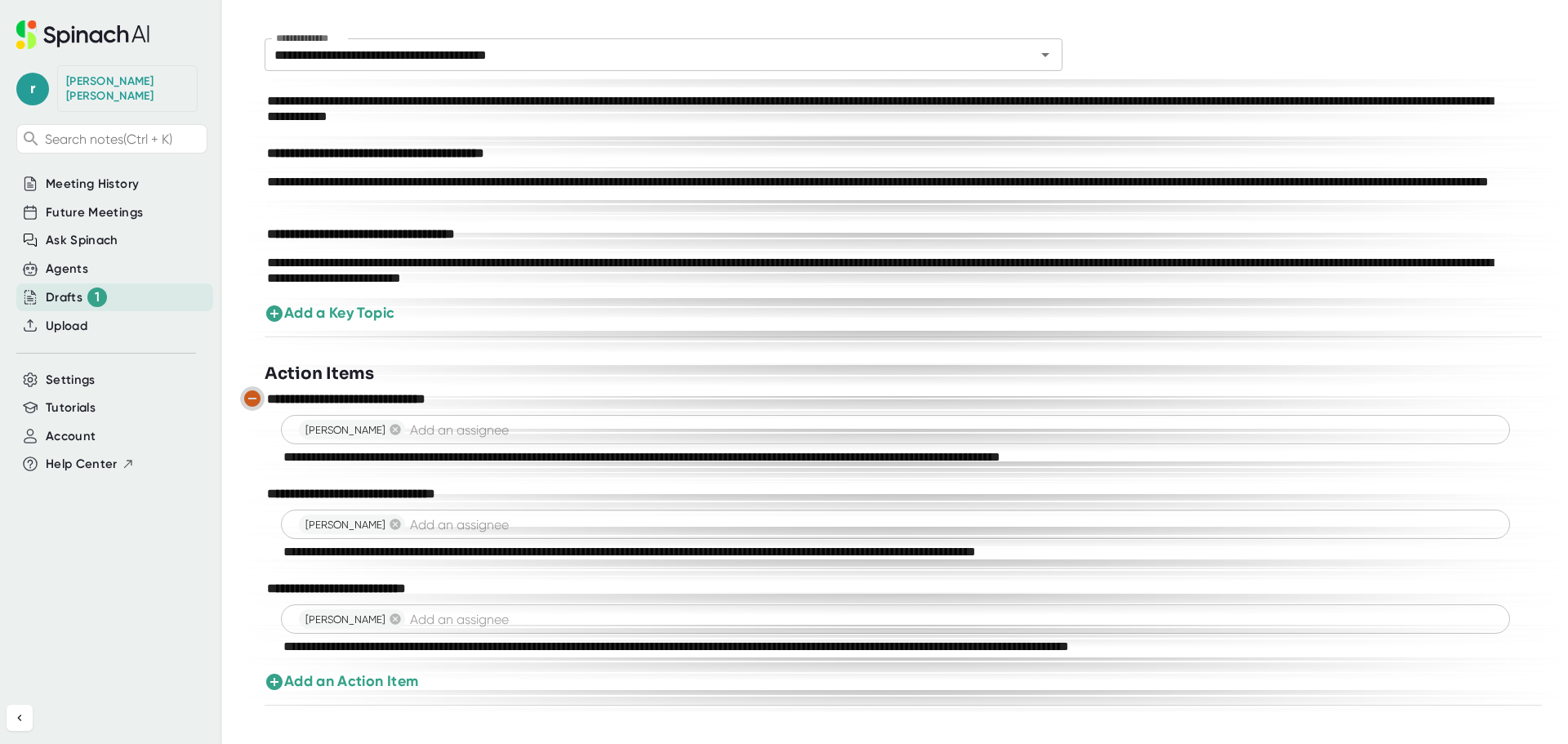
type textarea "**********"
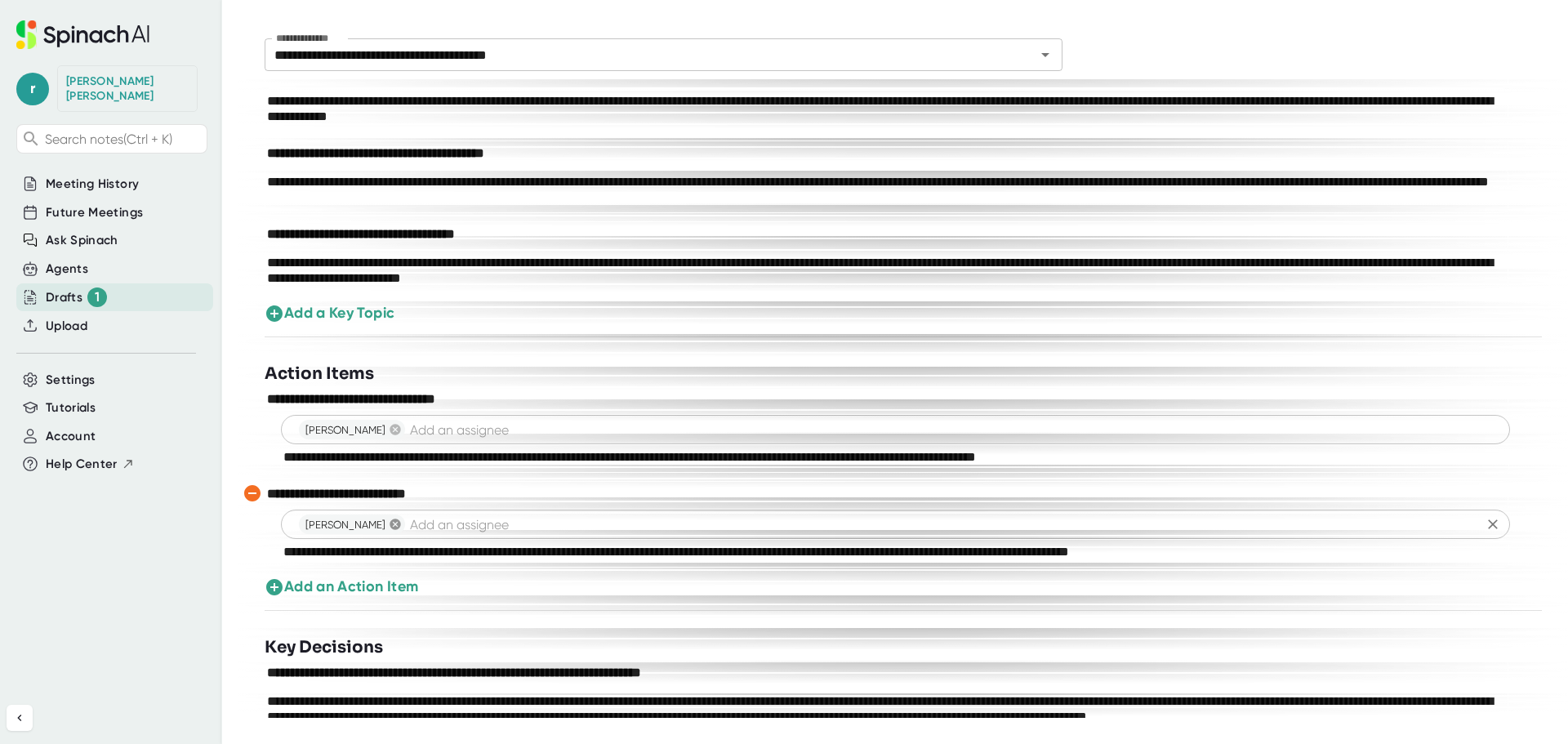
click at [389, 519] on icon at bounding box center [395, 524] width 13 height 13
click at [399, 429] on icon at bounding box center [395, 429] width 13 height 13
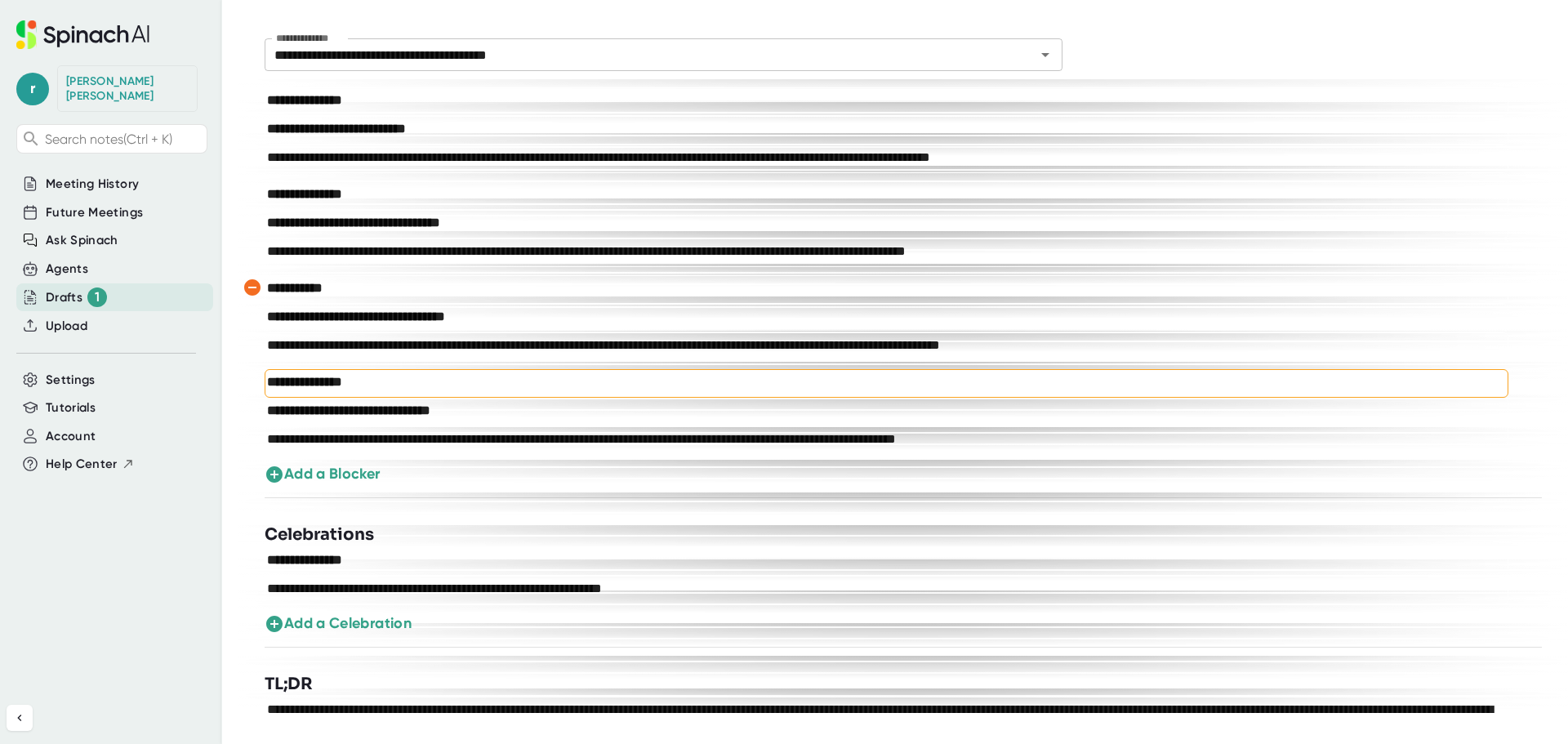
scroll to position [1641, 0]
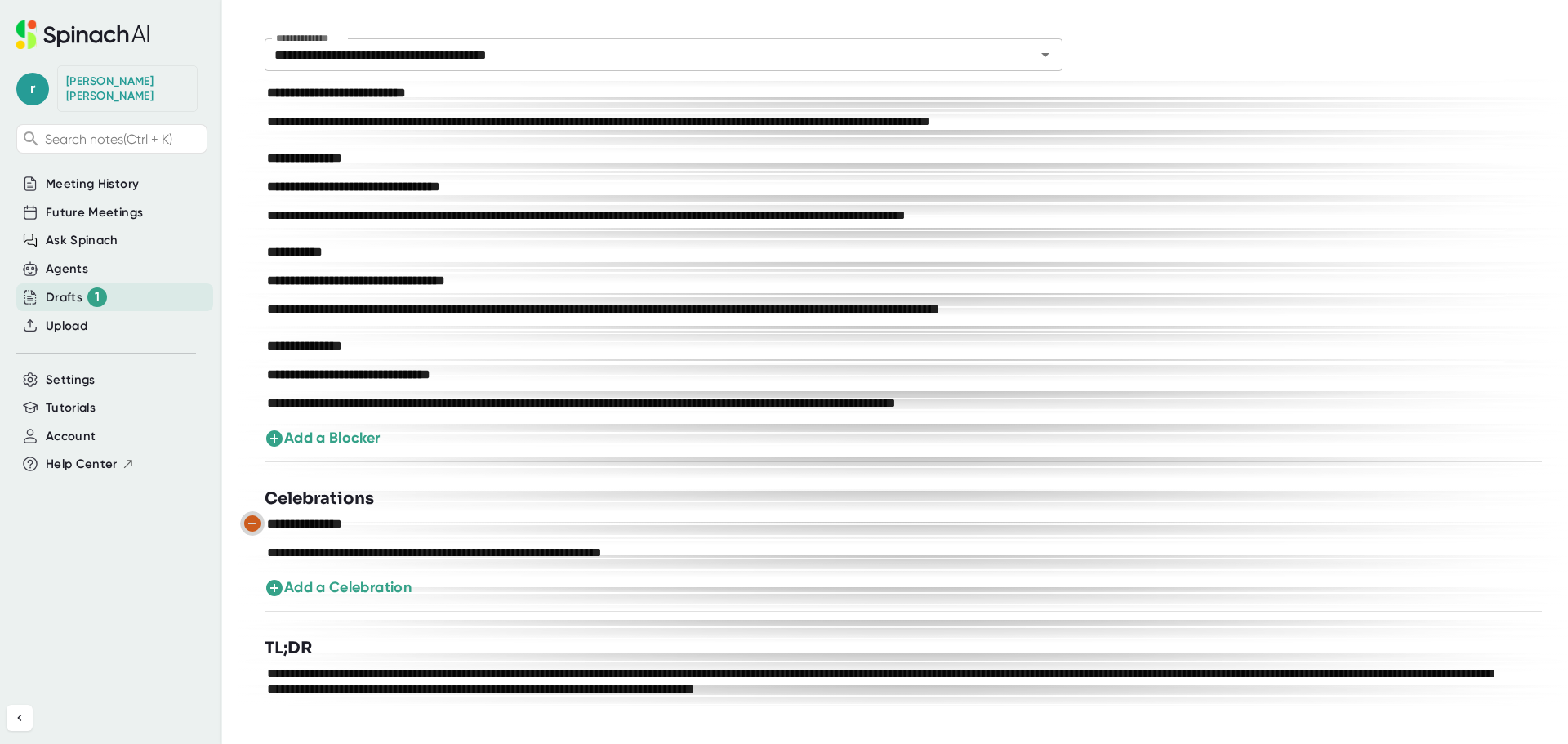
click at [253, 522] on icon "button" at bounding box center [252, 523] width 17 height 17
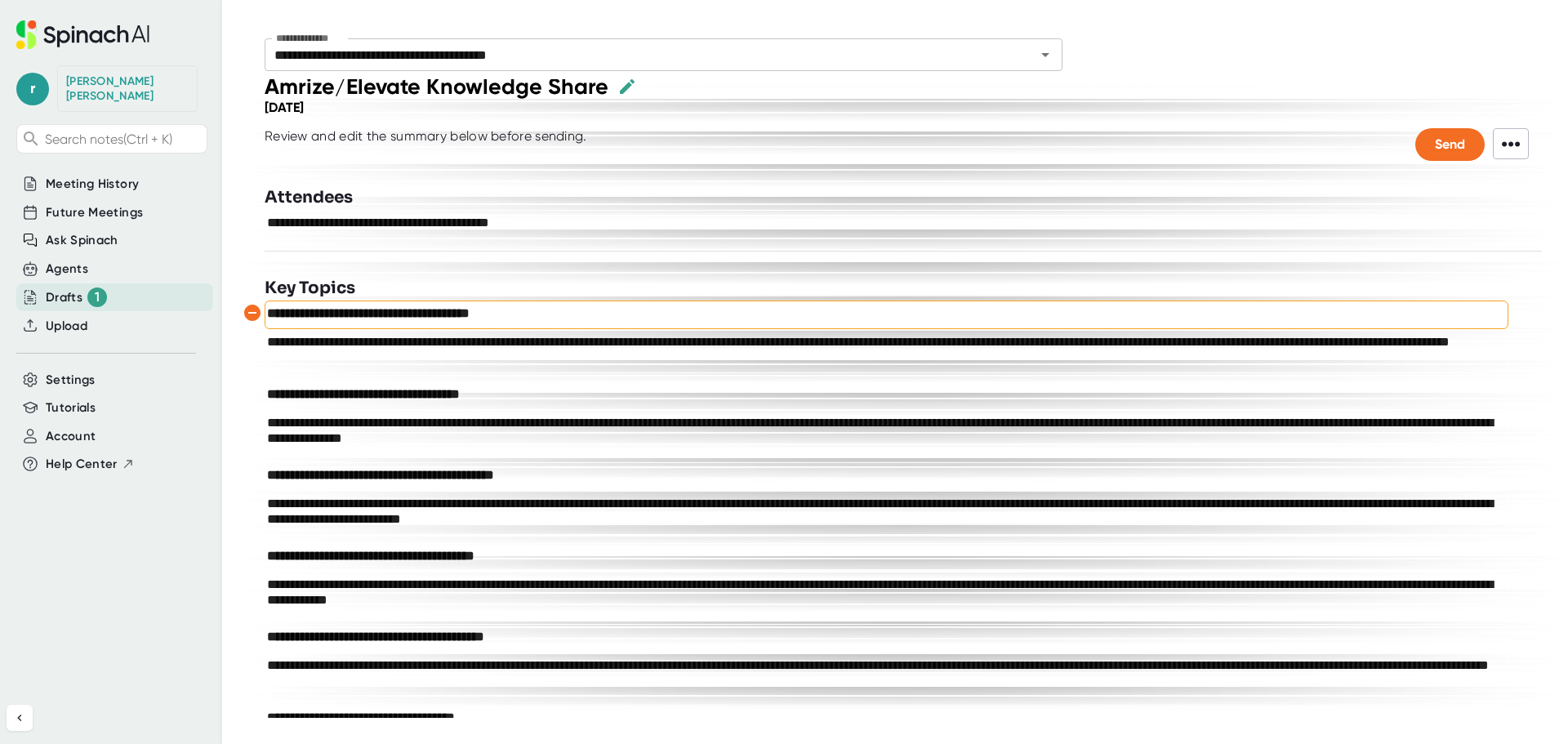
scroll to position [0, 0]
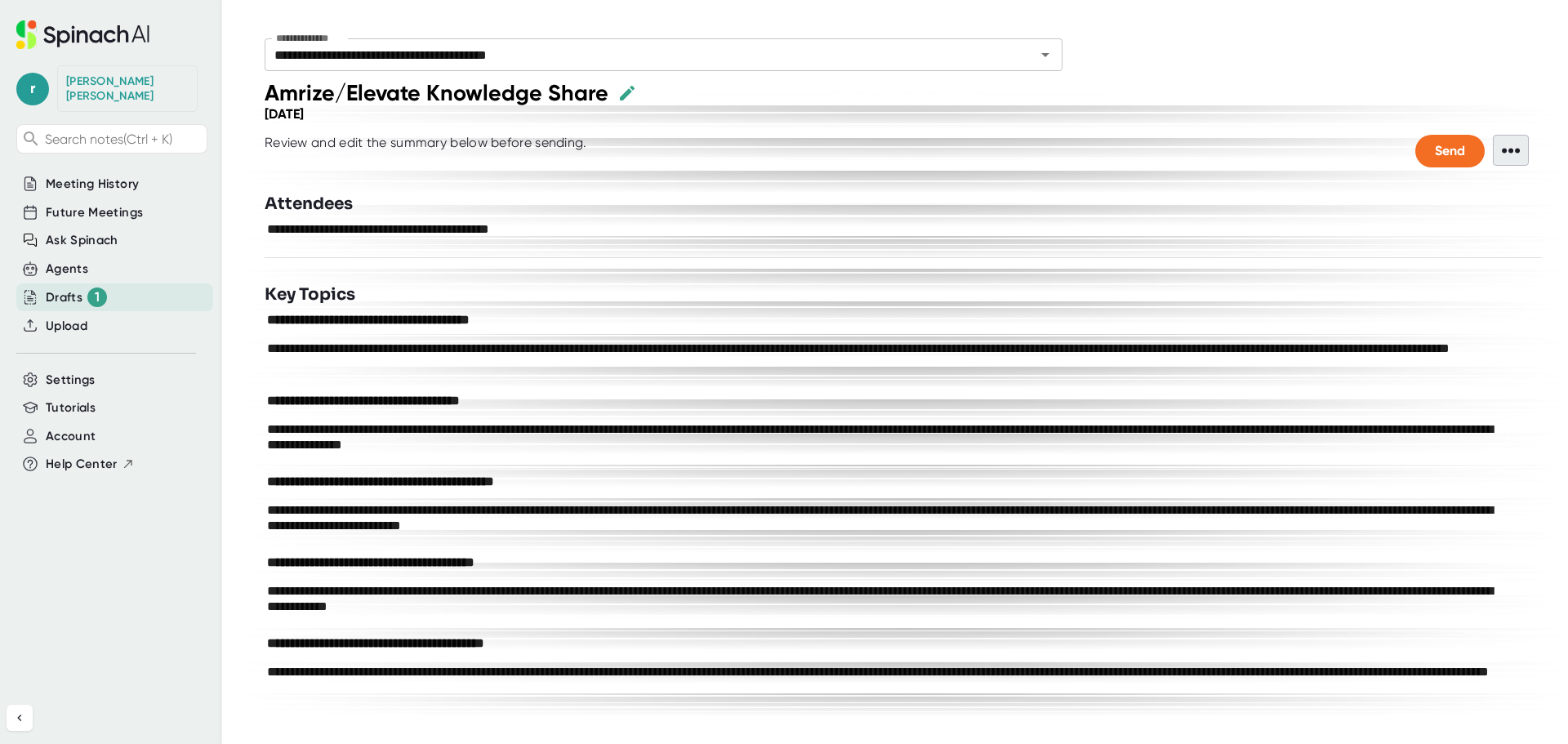
click at [1507, 149] on span "•••" at bounding box center [1510, 150] width 36 height 31
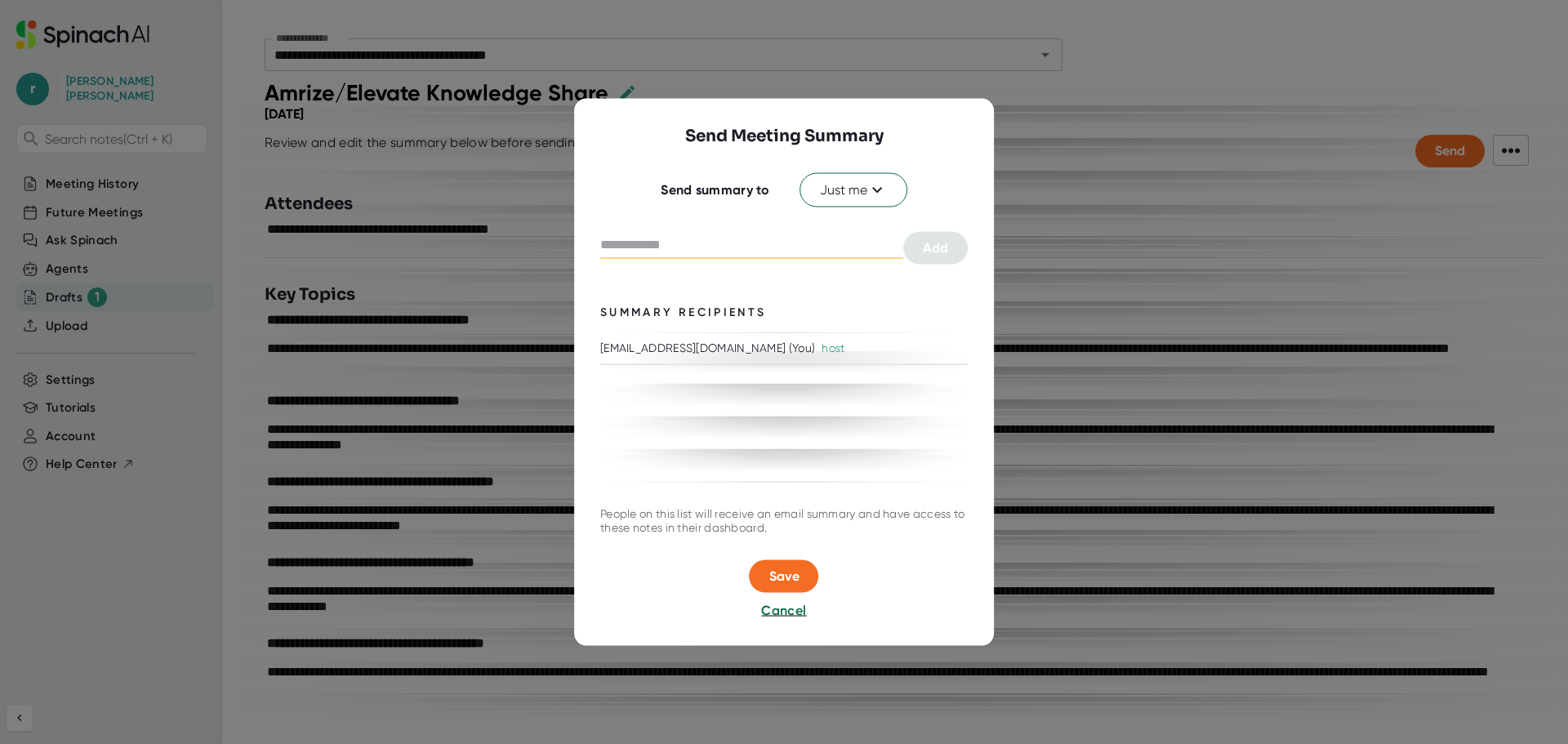
click at [783, 238] on input "text" at bounding box center [752, 245] width 303 height 26
click at [876, 198] on icon at bounding box center [877, 190] width 20 height 20
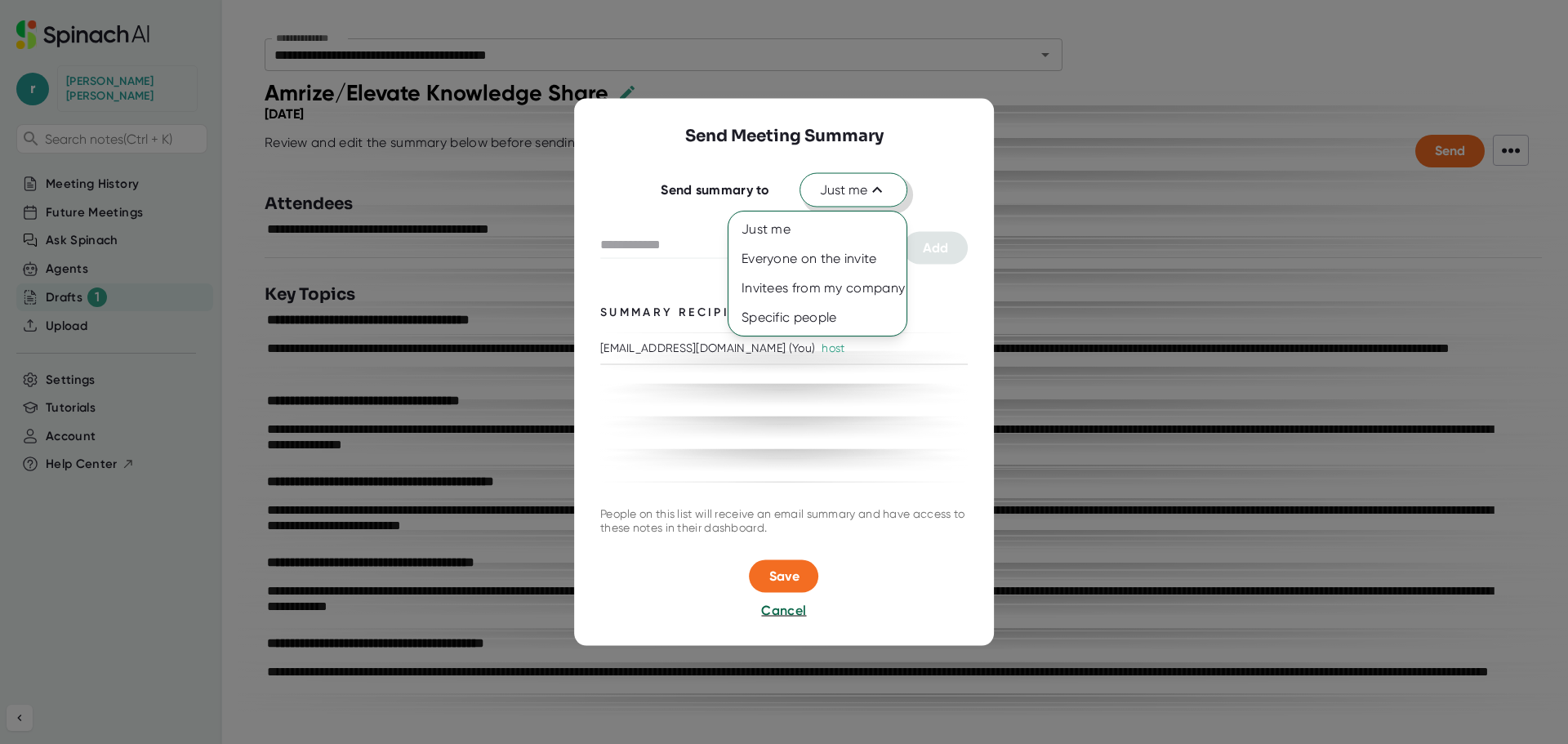
click at [0, 0] on div at bounding box center [0, 0] width 0 height 0
click at [807, 264] on div "Everyone on the invite" at bounding box center [817, 258] width 178 height 29
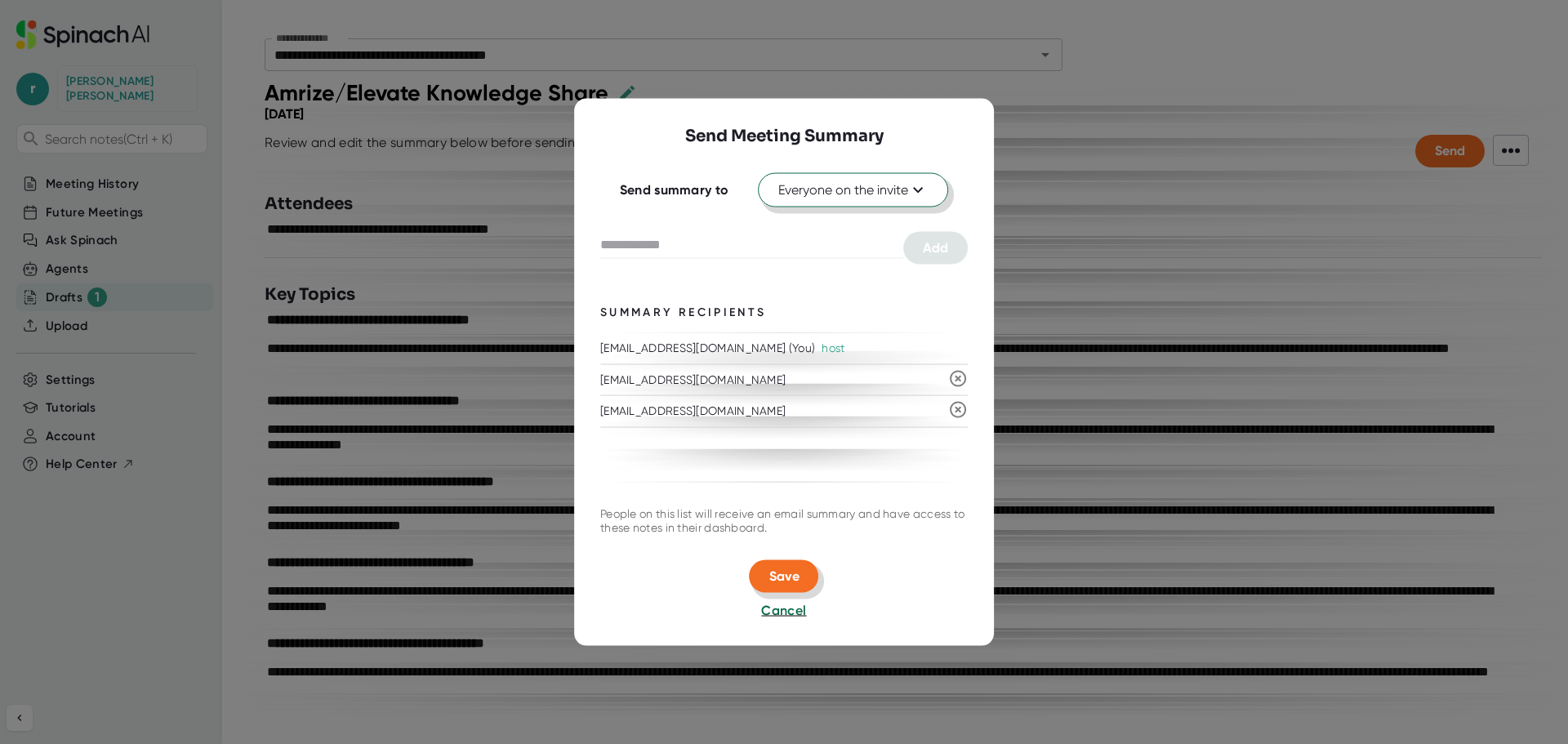
click at [791, 578] on span "Save" at bounding box center [784, 575] width 30 height 16
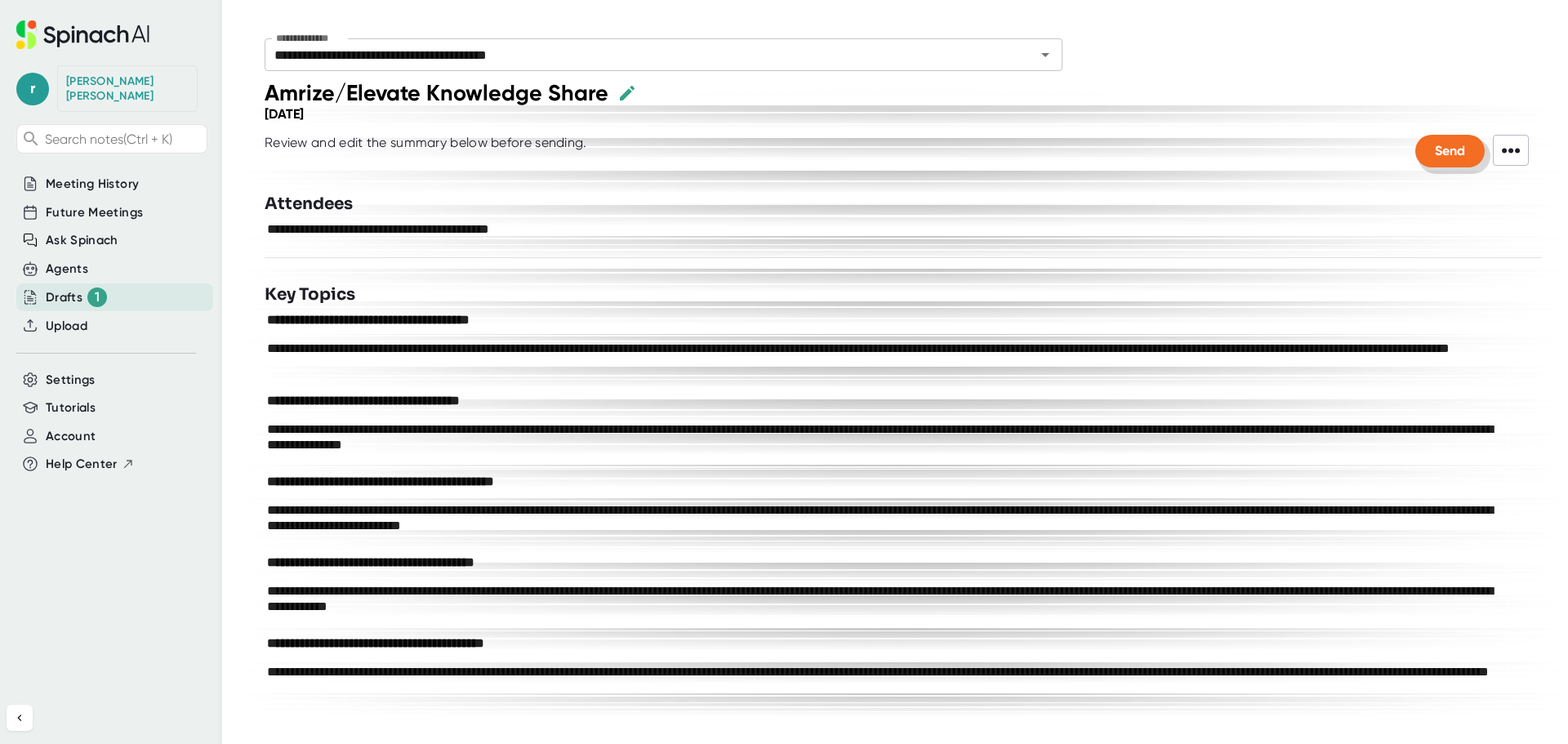
click at [1435, 147] on span "Send" at bounding box center [1450, 151] width 30 height 16
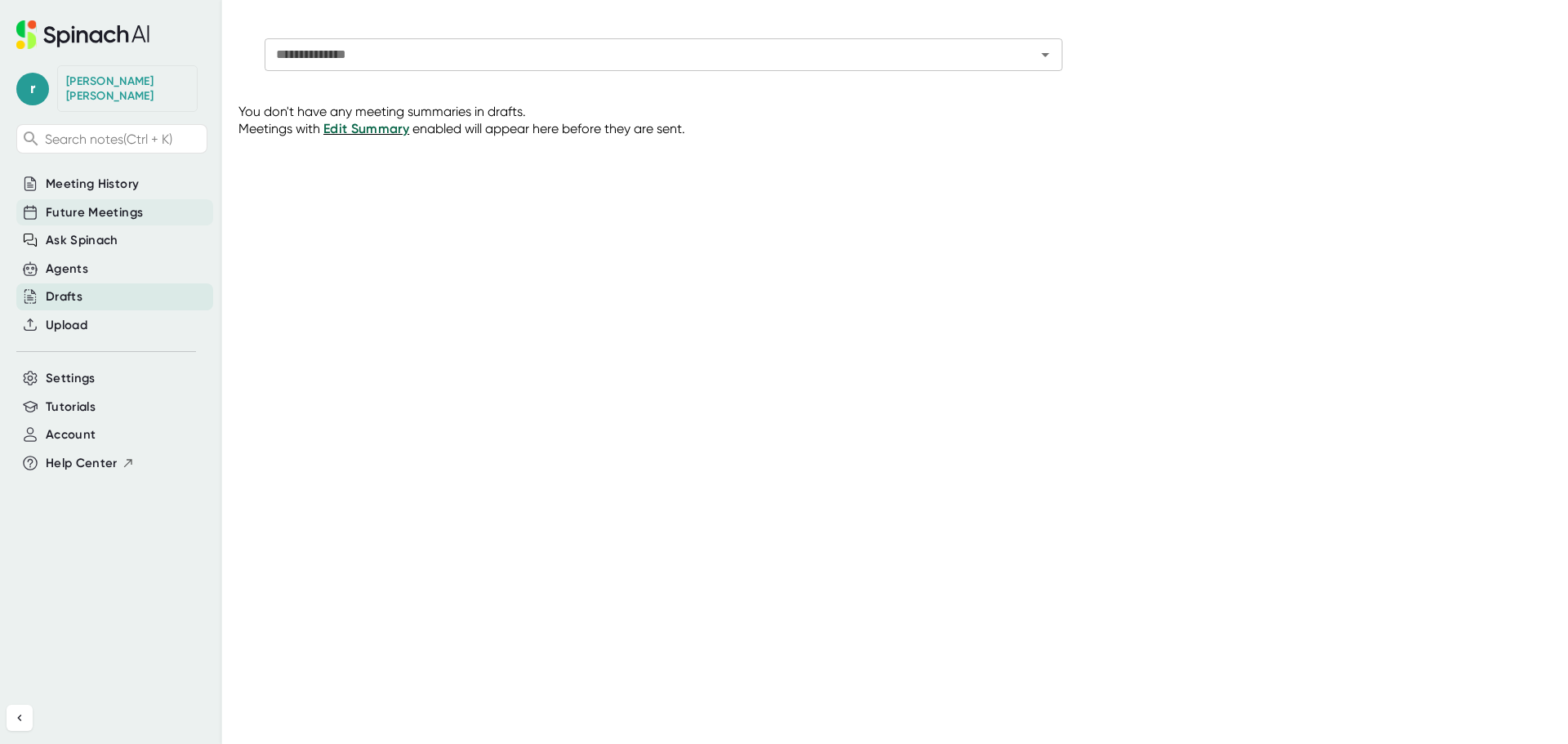
click at [91, 206] on span "Future Meetings" at bounding box center [95, 213] width 98 height 19
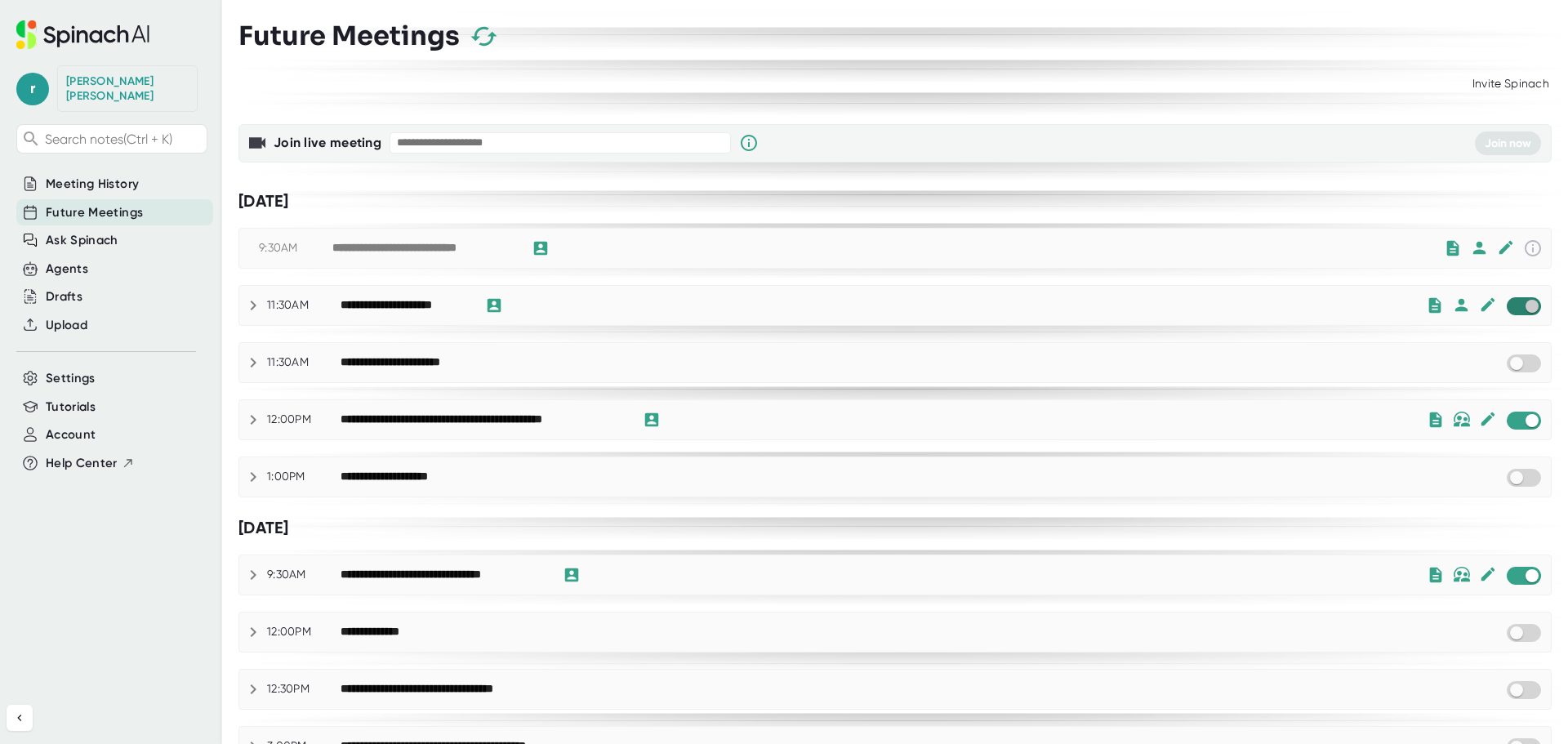
click at [1514, 304] on input "checkbox" at bounding box center [1532, 306] width 47 height 15
checkbox input "true"
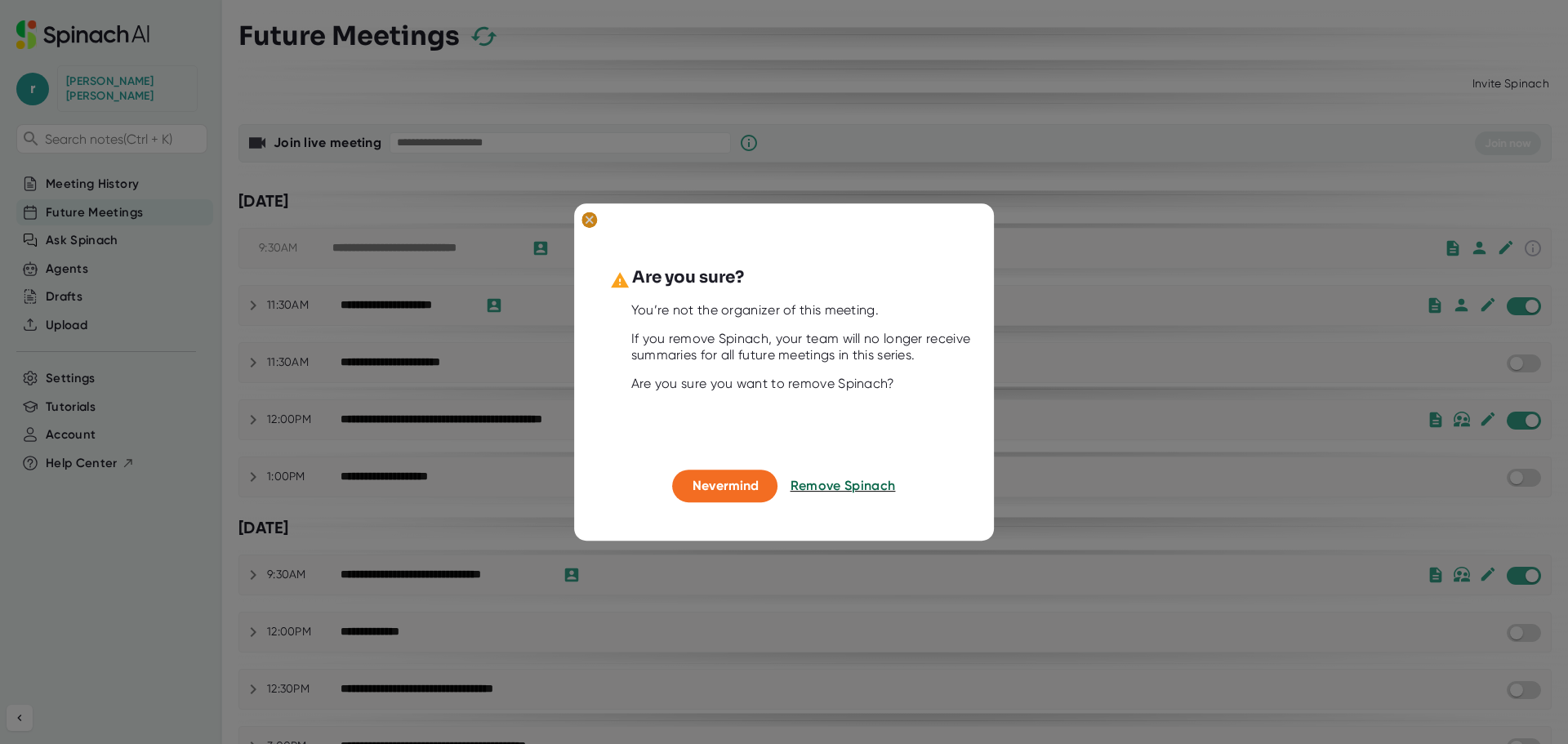
click at [590, 222] on ellipse at bounding box center [589, 219] width 16 height 17
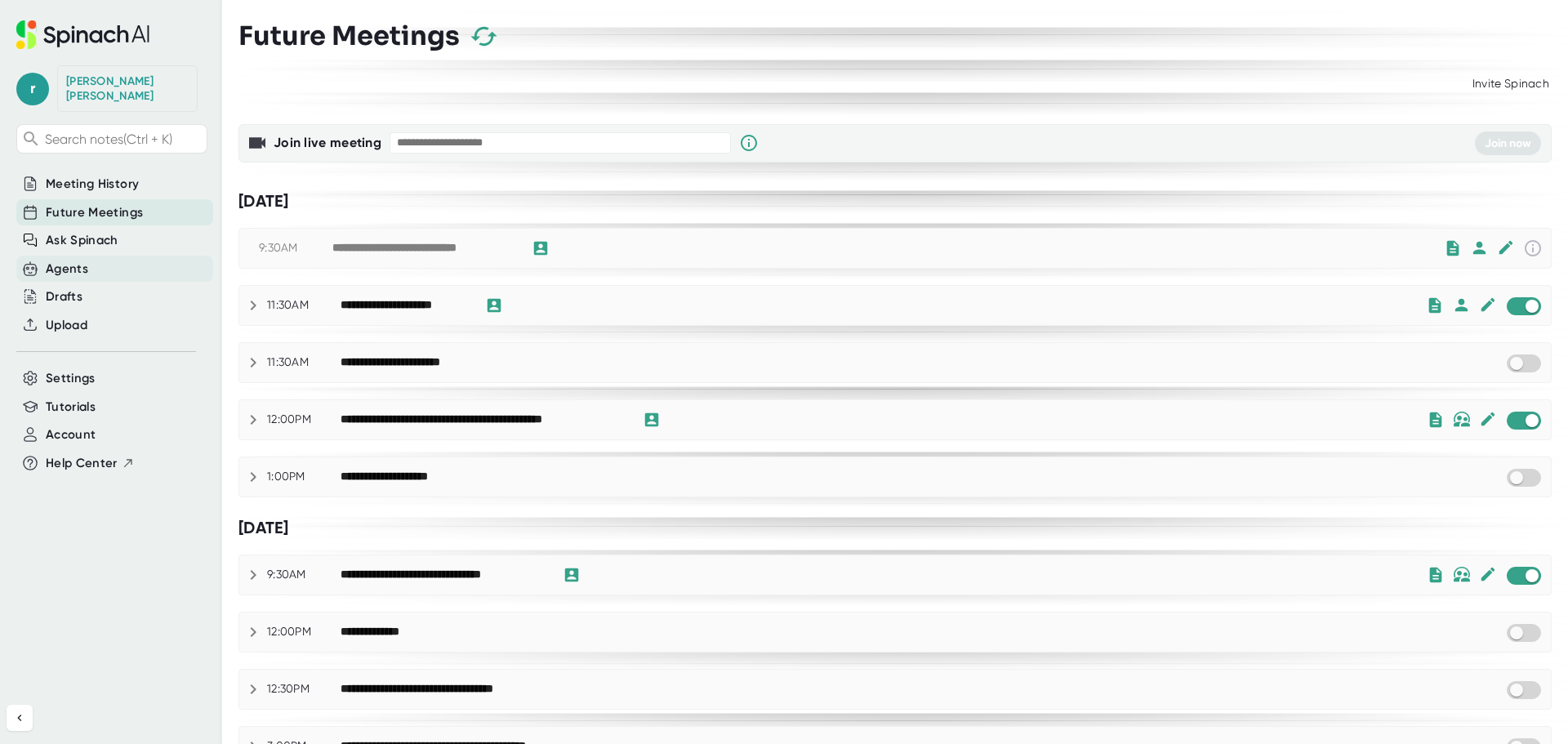
click at [128, 255] on div "Agents" at bounding box center [115, 269] width 197 height 27
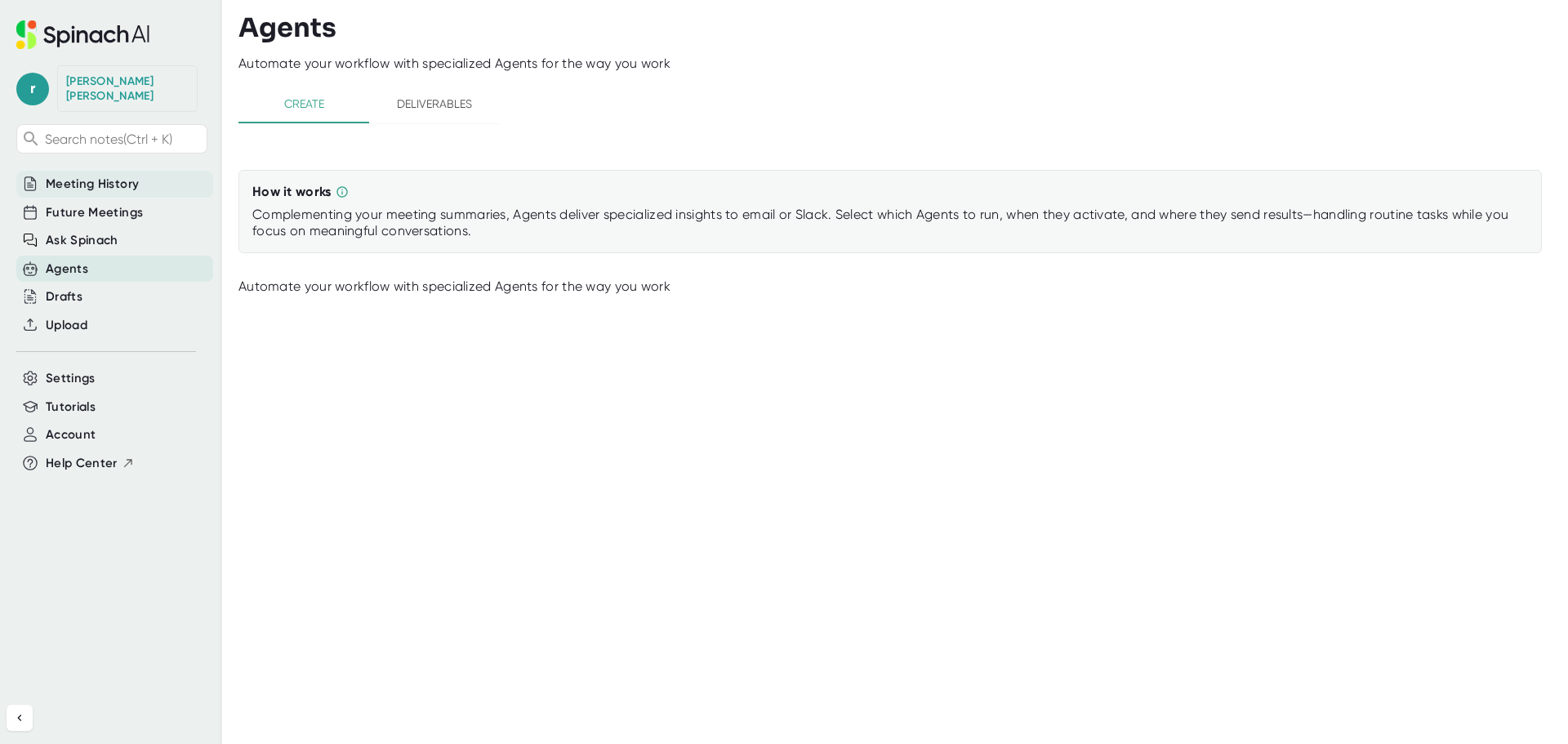
click at [112, 175] on span "Meeting History" at bounding box center [92, 183] width 93 height 19
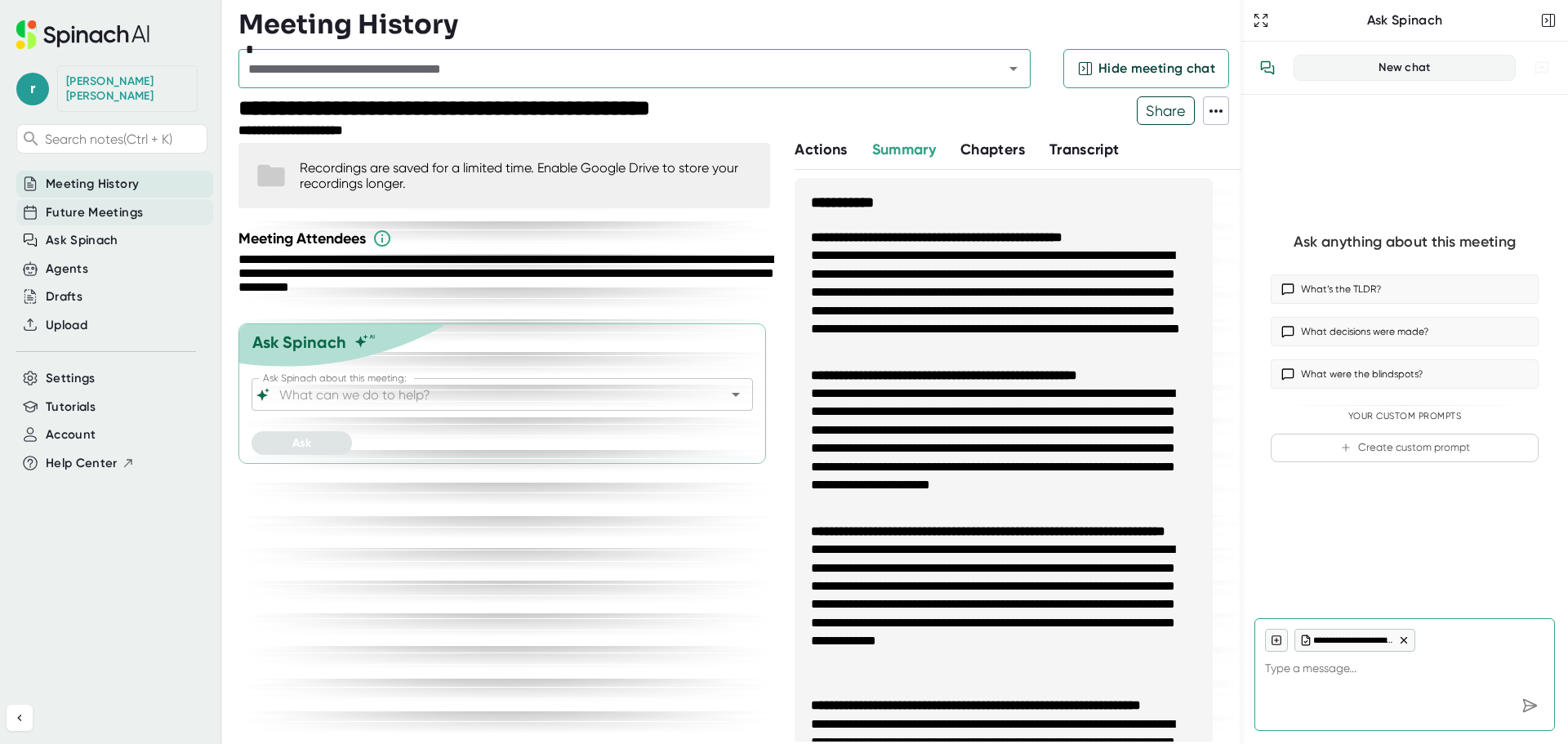
type textarea "x"
click at [107, 204] on span "Future Meetings" at bounding box center [95, 213] width 98 height 19
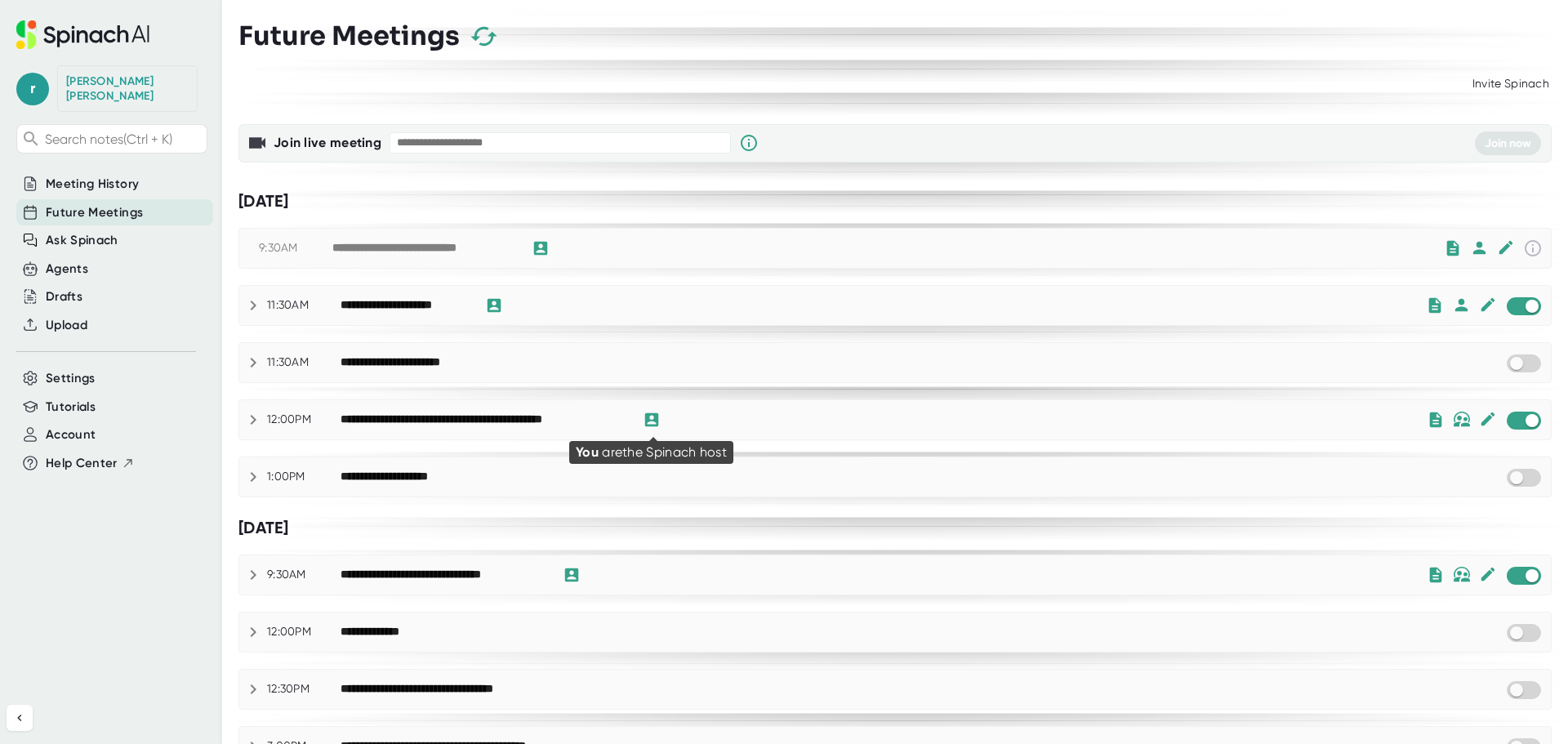
checkbox input "true"
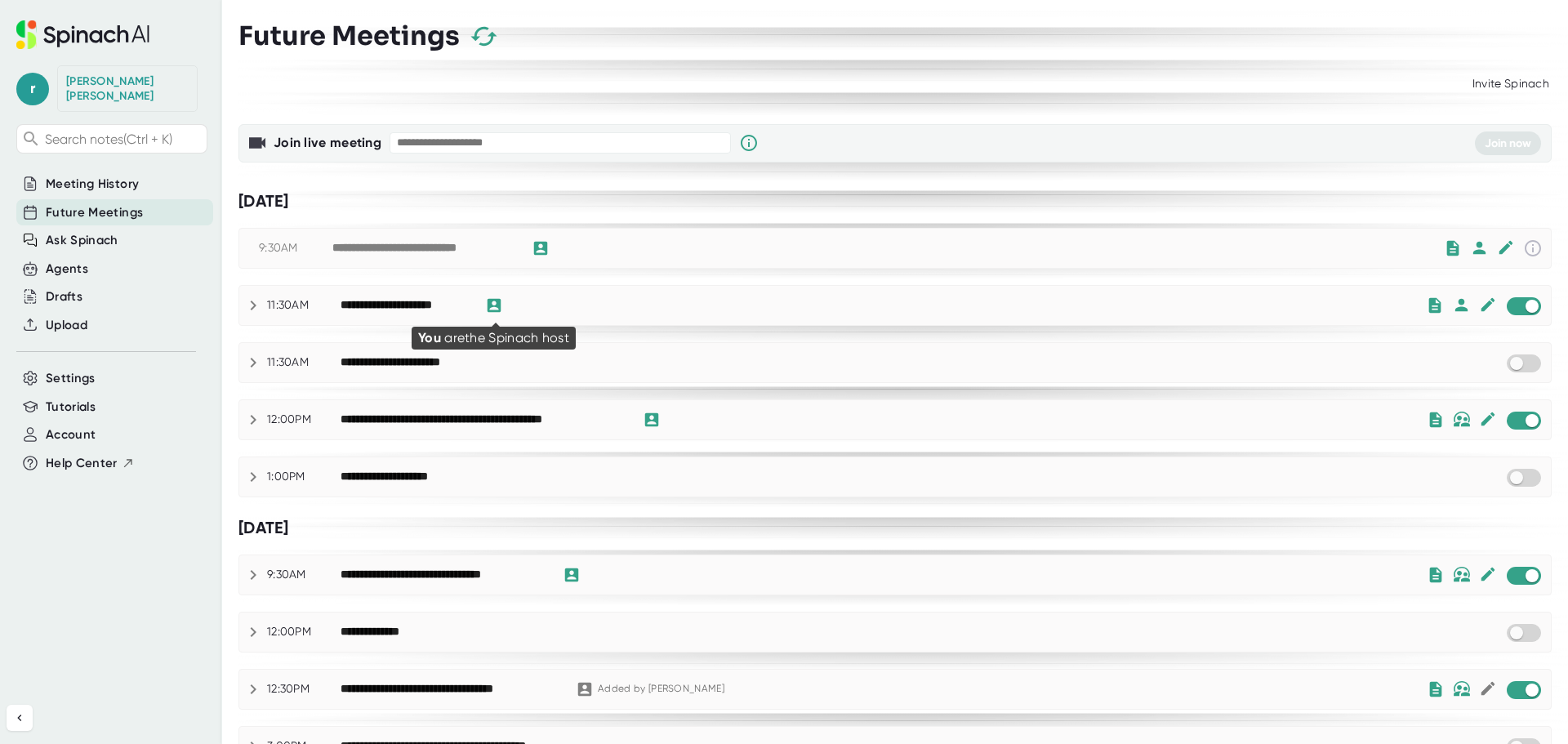
click at [500, 305] on icon at bounding box center [494, 305] width 14 height 14
click at [486, 304] on icon at bounding box center [493, 305] width 18 height 18
click at [242, 304] on div "**********" at bounding box center [894, 305] width 1312 height 20
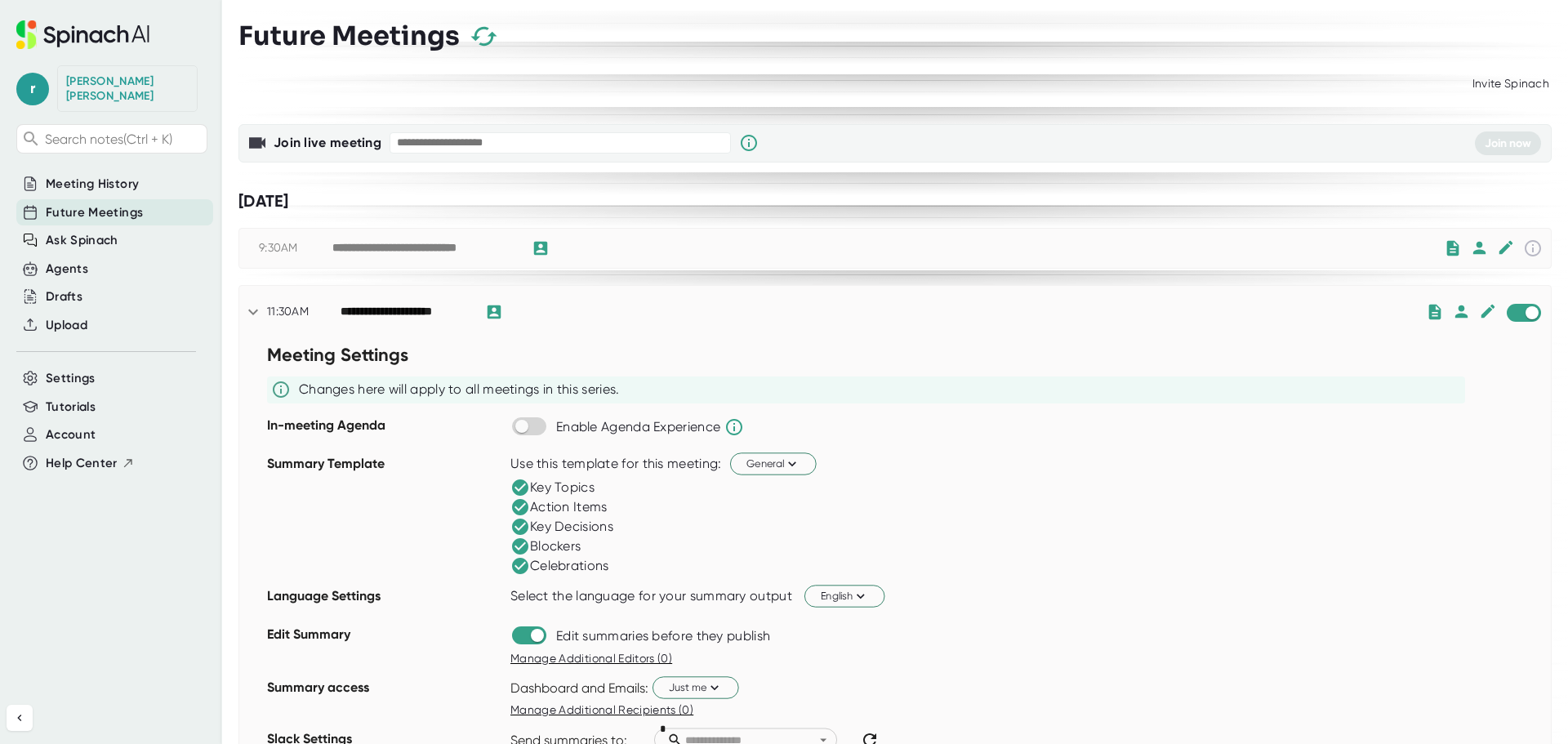
click at [257, 304] on icon at bounding box center [254, 312] width 20 height 20
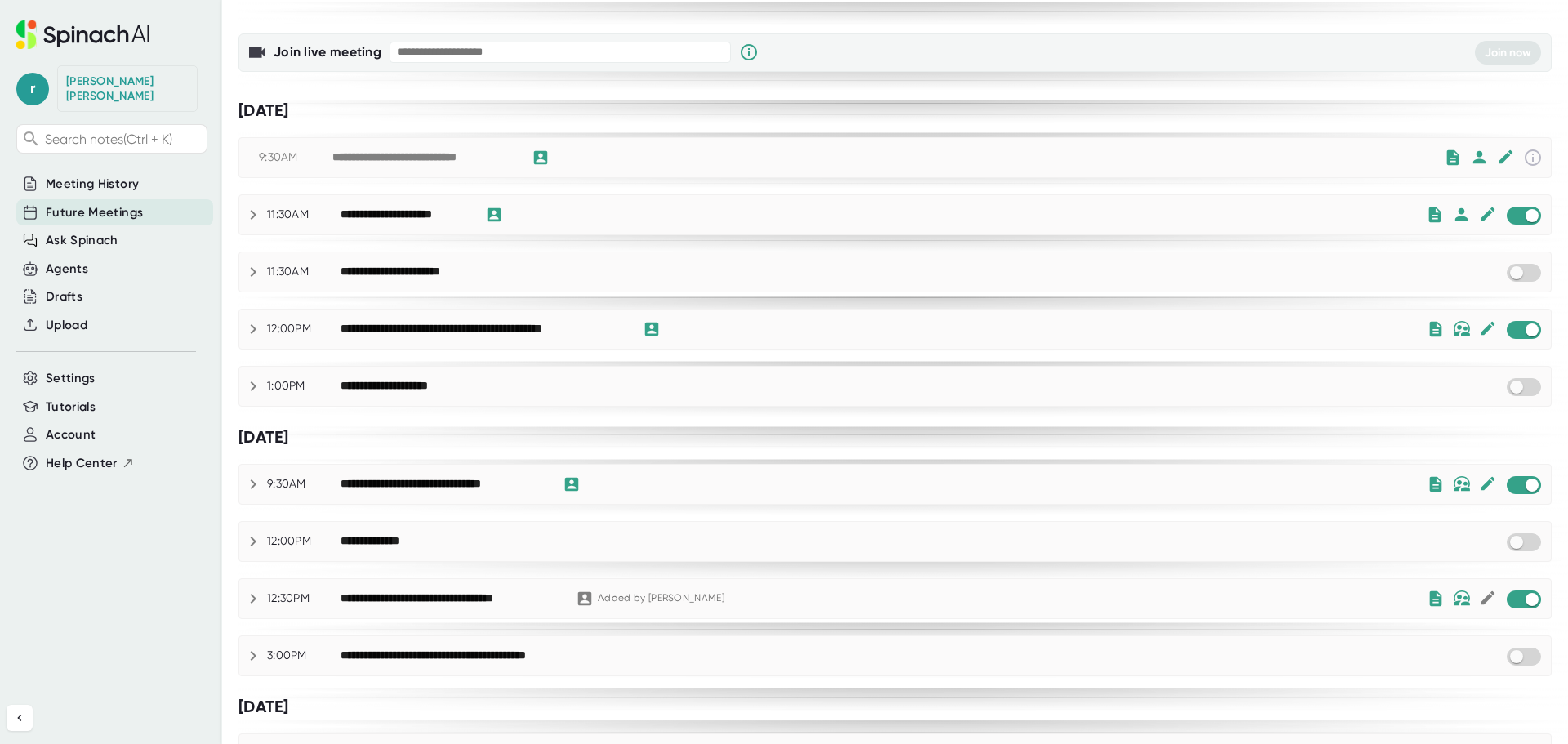
scroll to position [82, 0]
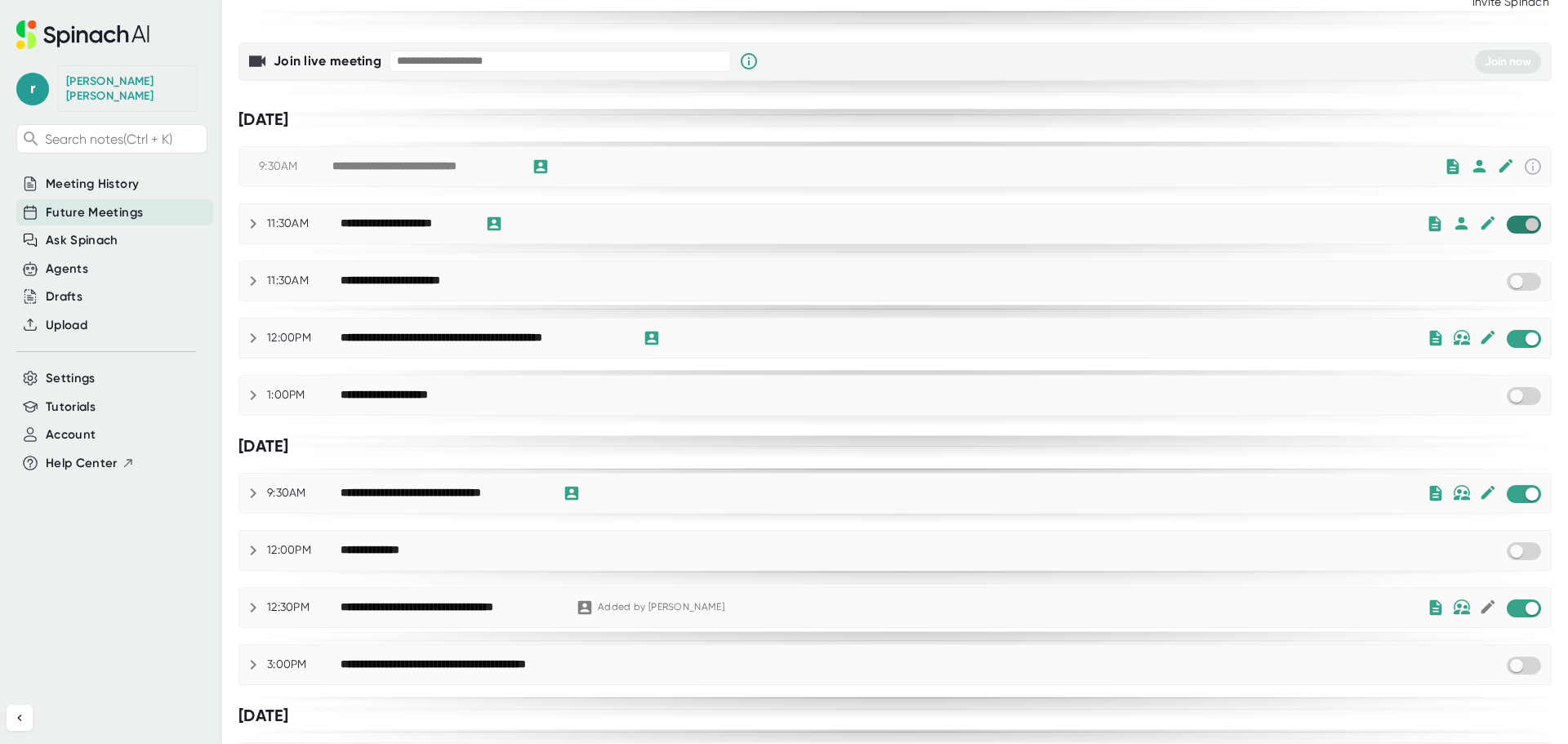
click at [1518, 223] on input "checkbox" at bounding box center [1532, 224] width 47 height 15
checkbox input "true"
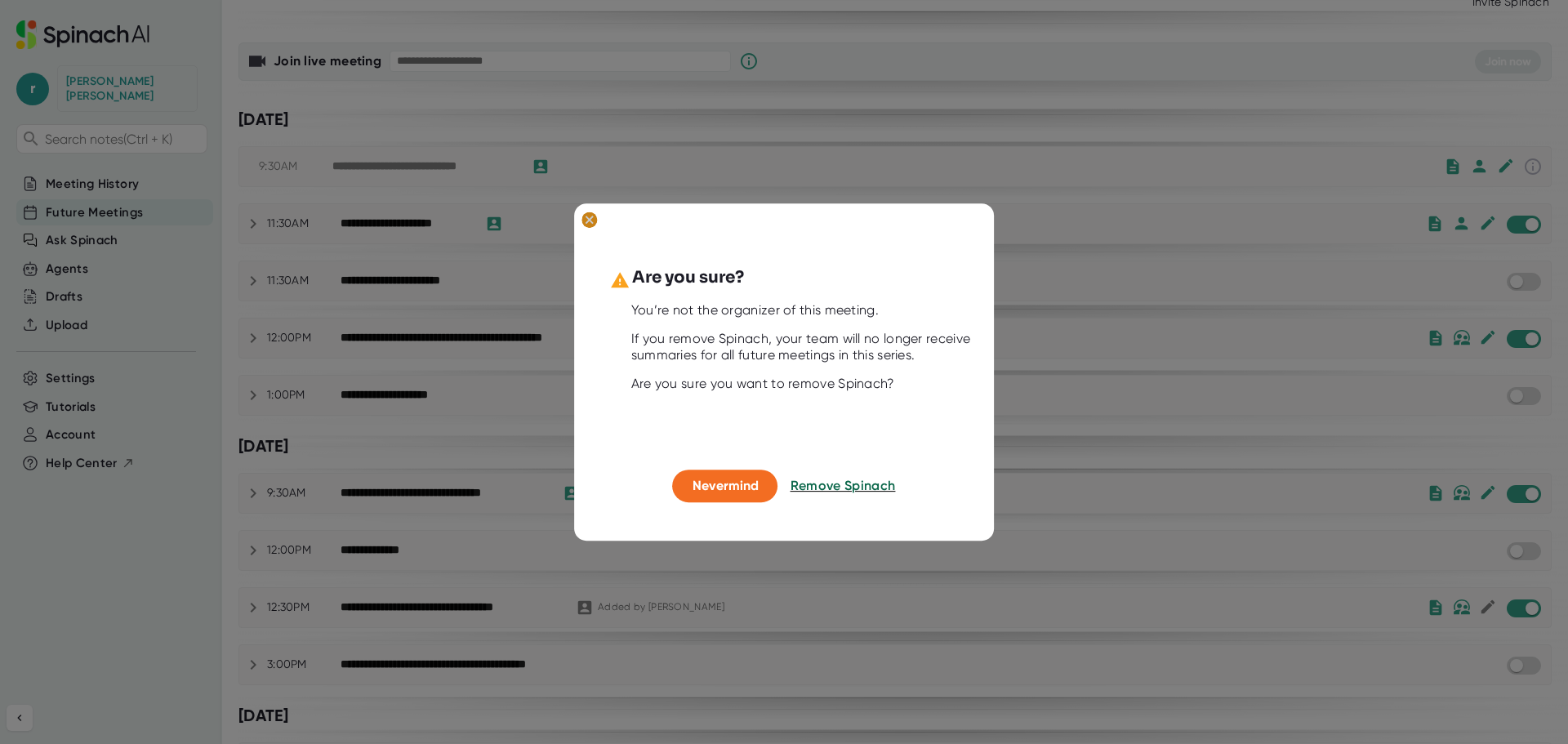
click at [594, 216] on ellipse at bounding box center [589, 219] width 16 height 17
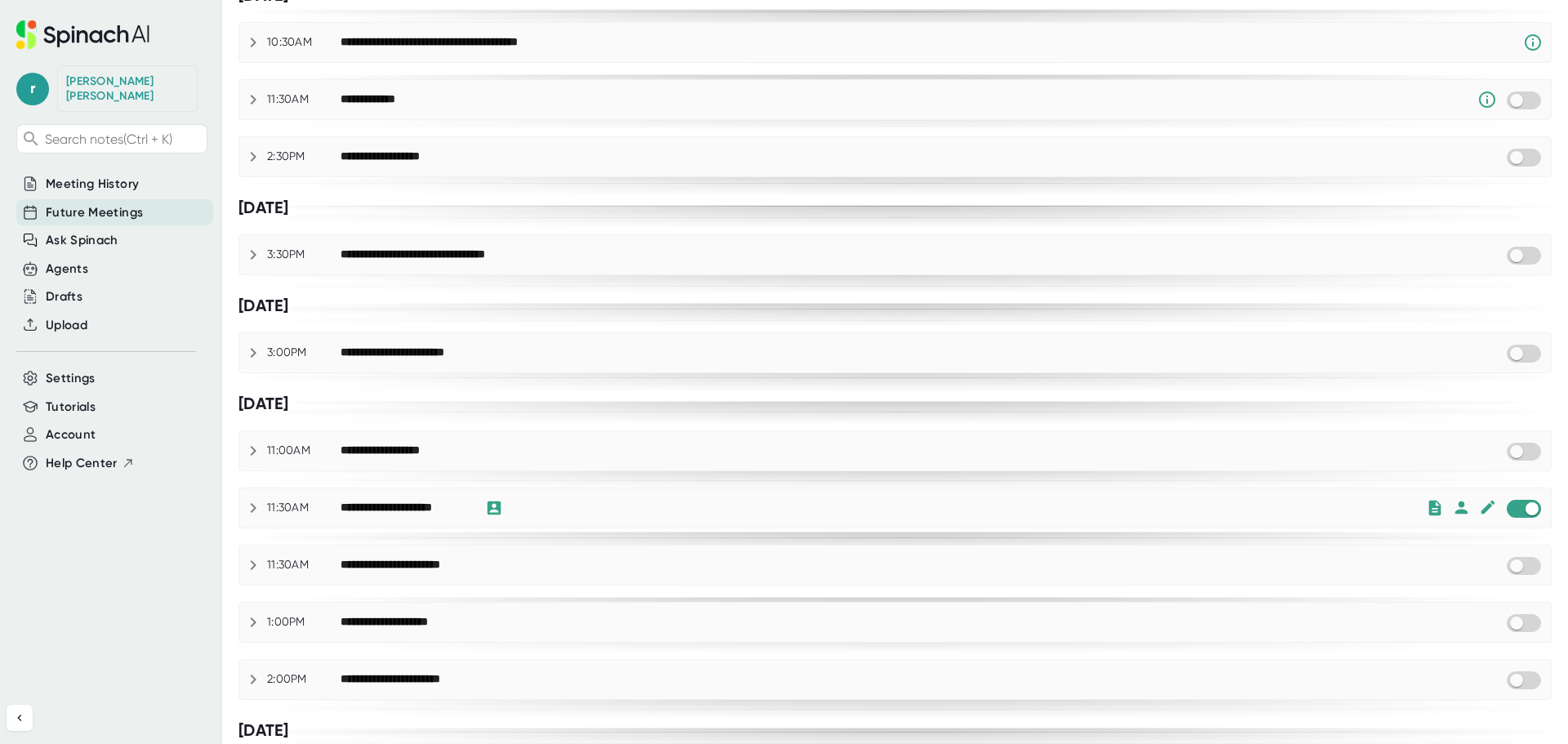
scroll to position [817, 0]
